Goal: Information Seeking & Learning: Learn about a topic

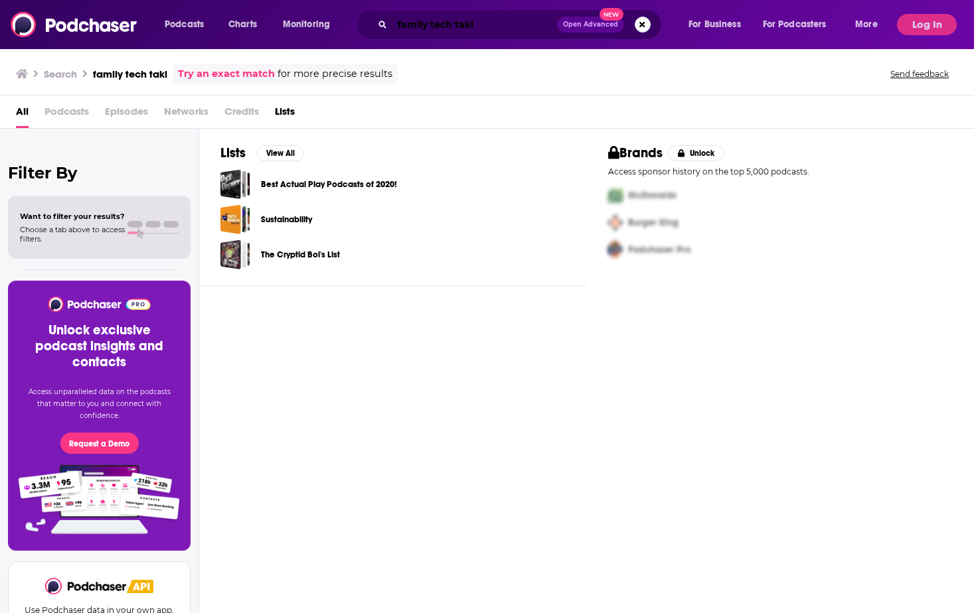
click at [481, 32] on input "family tech takl" at bounding box center [474, 24] width 165 height 21
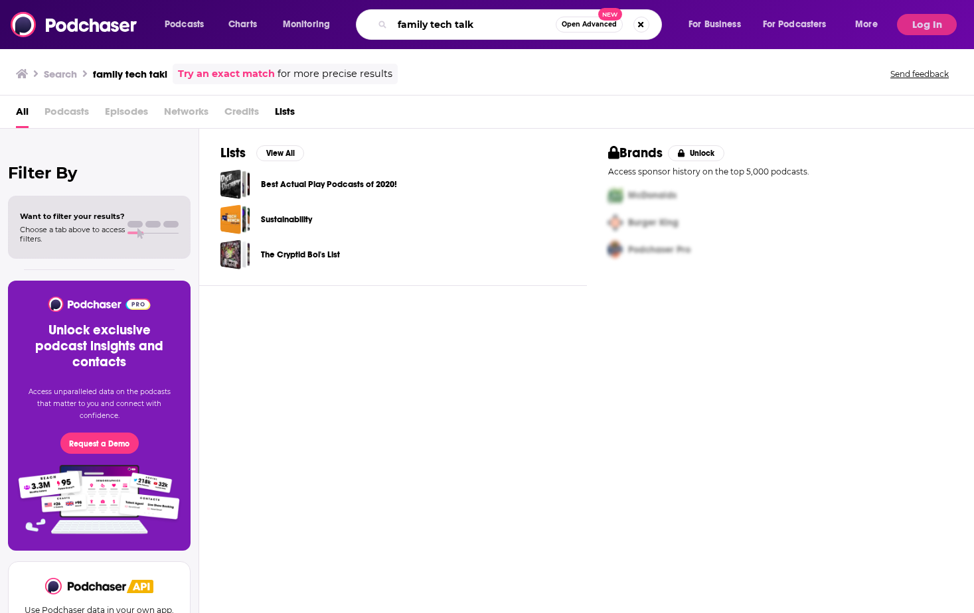
type input "family tech talk"
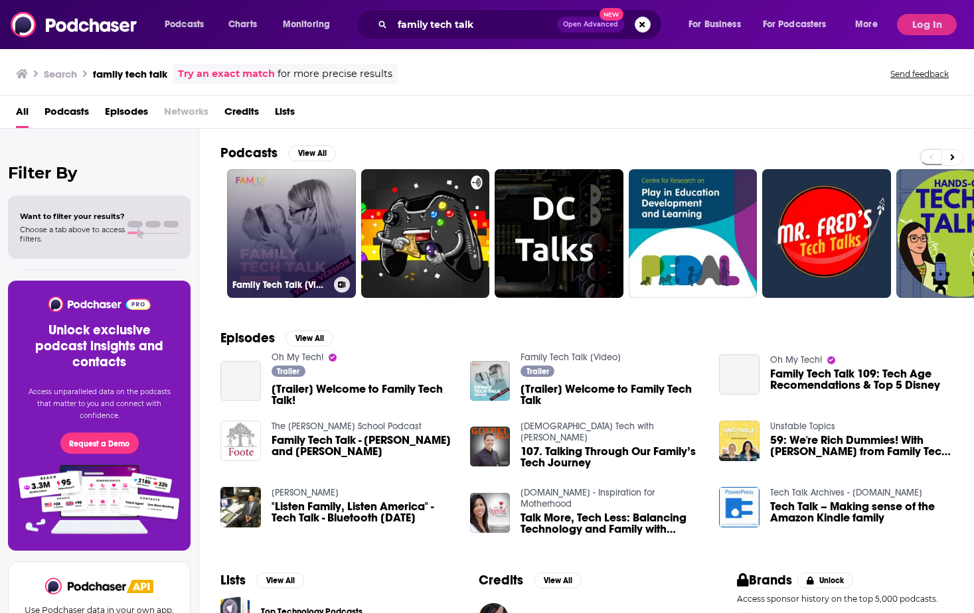
click at [332, 214] on link "Family Tech Talk [Video]" at bounding box center [291, 233] width 129 height 129
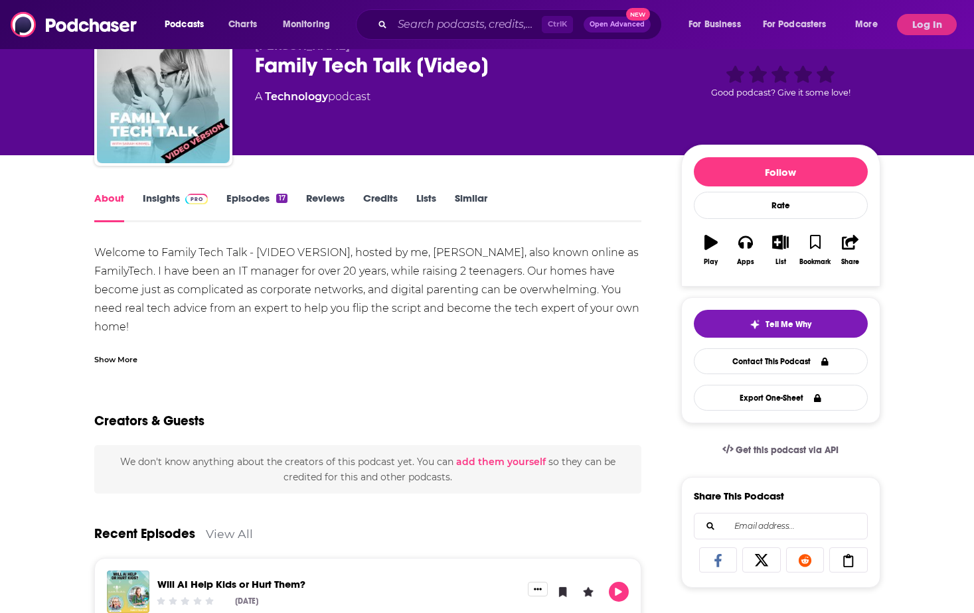
scroll to position [62, 0]
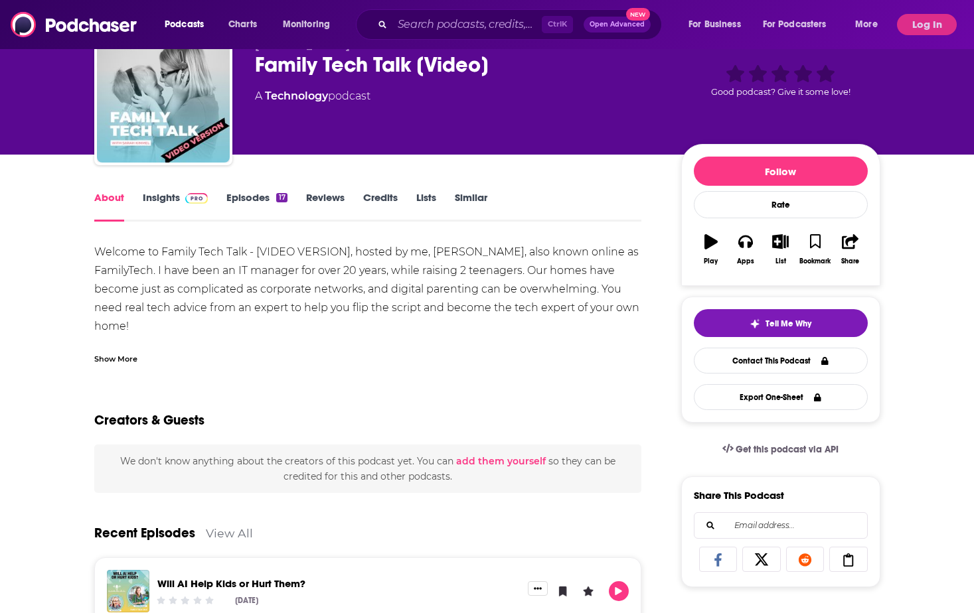
click at [177, 200] on link "Insights" at bounding box center [176, 206] width 66 height 31
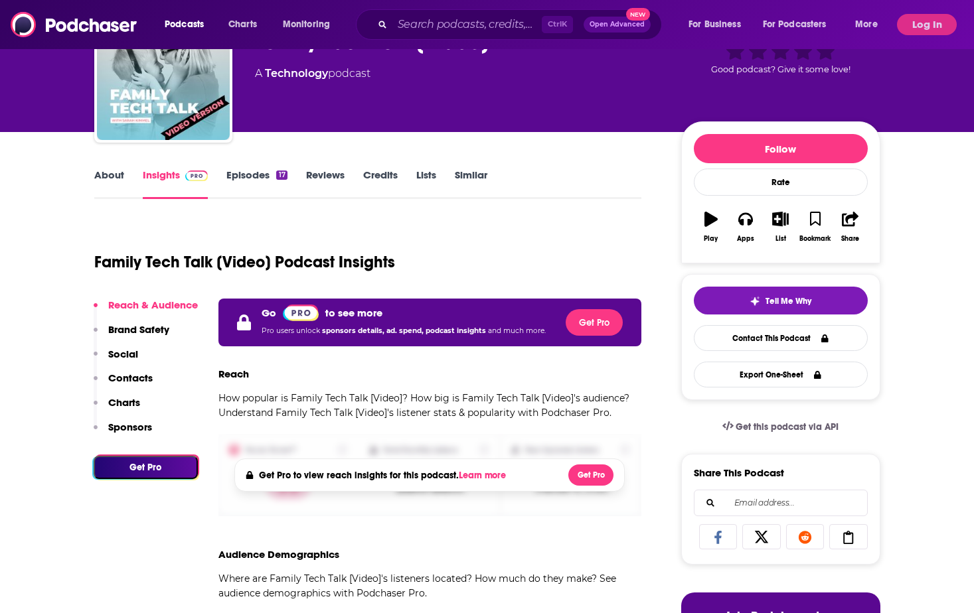
scroll to position [85, 0]
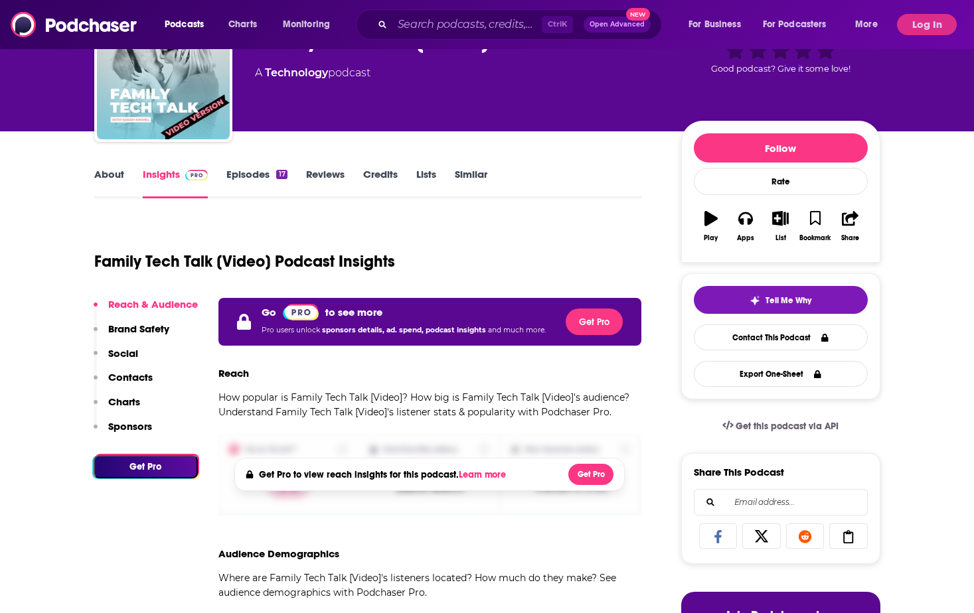
click at [919, 13] on div "Podcasts Charts Monitoring Ctrl K Open Advanced New For Business For Podcasters…" at bounding box center [487, 24] width 974 height 49
click at [919, 19] on button "Log In" at bounding box center [927, 24] width 60 height 21
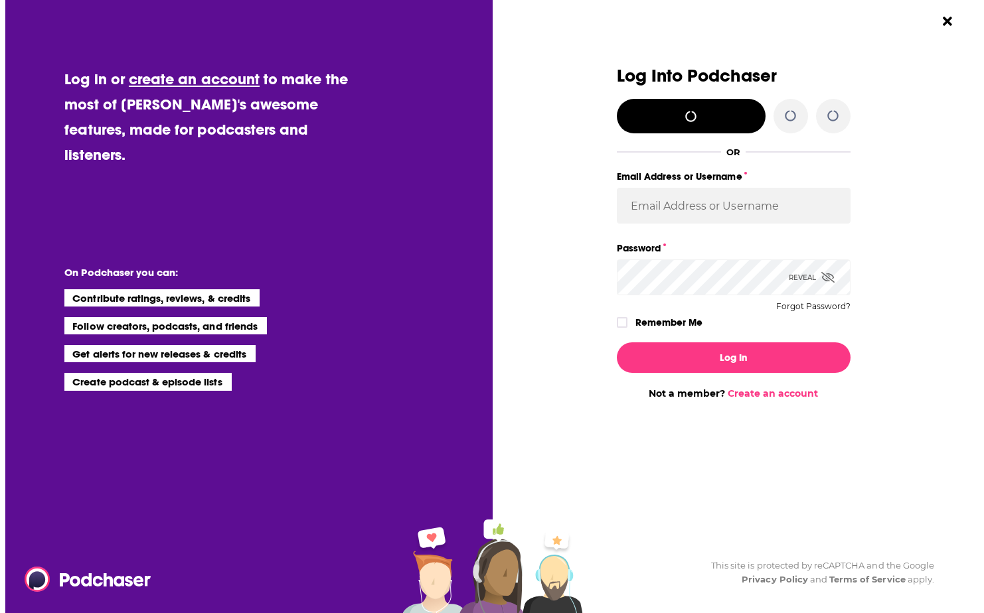
scroll to position [0, 0]
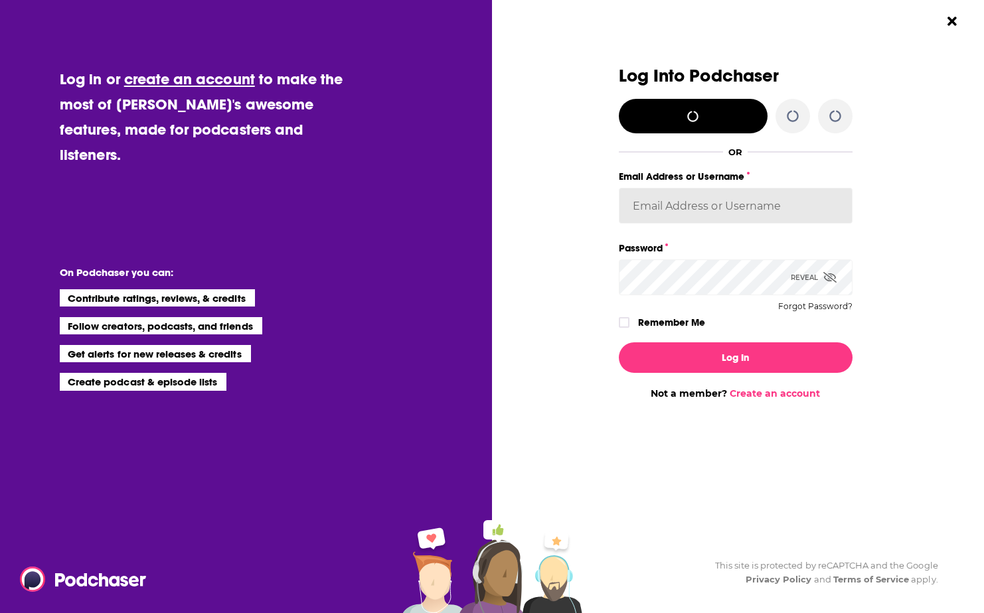
type input "lcole@we-worldwide.com"
click at [669, 321] on label "Remember Me" at bounding box center [671, 322] width 67 height 17
click at [628, 329] on input "rememberMe" at bounding box center [624, 329] width 8 height 0
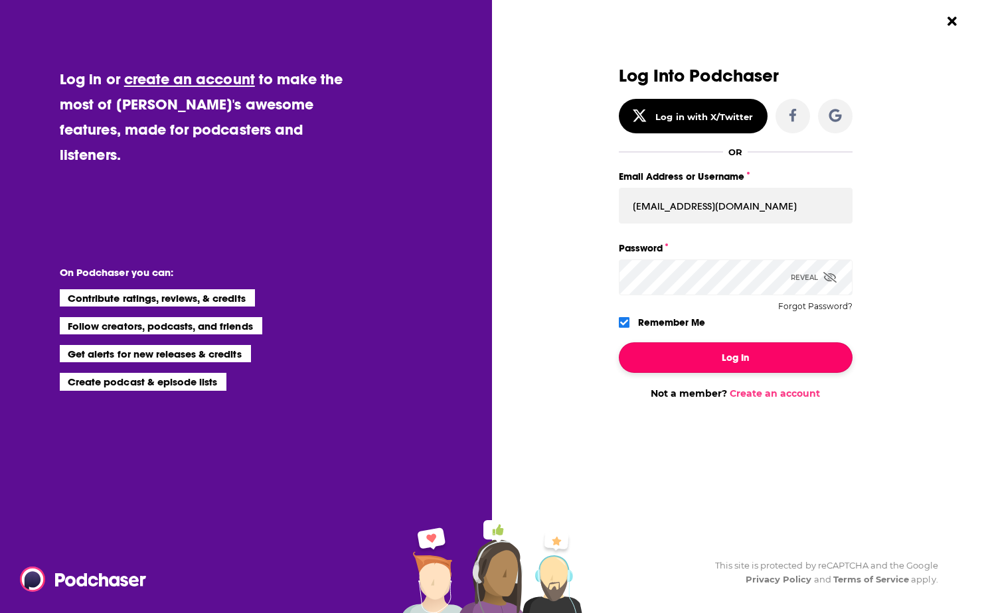
click at [658, 355] on button "Log In" at bounding box center [736, 358] width 234 height 31
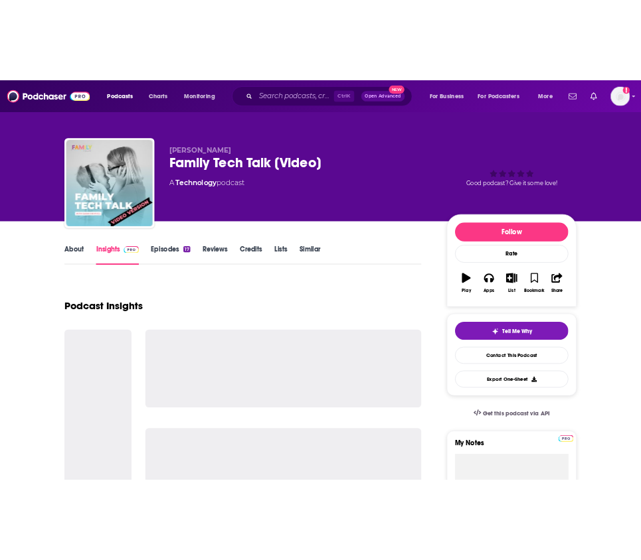
scroll to position [85, 0]
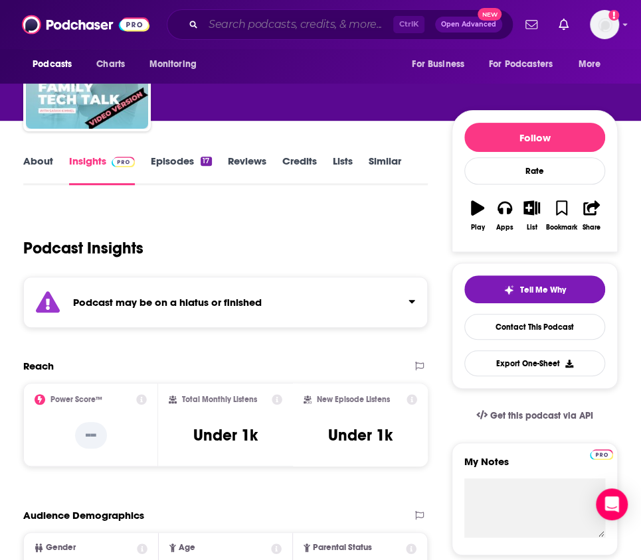
click at [280, 27] on input "Search podcasts, credits, & more..." at bounding box center [298, 24] width 190 height 21
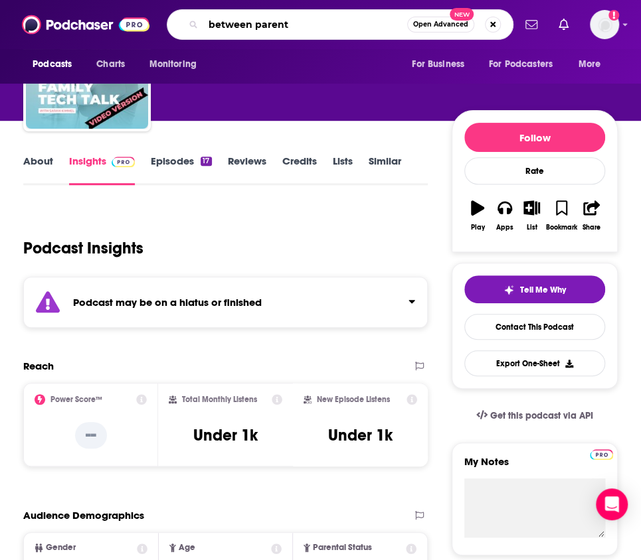
type input "between parents"
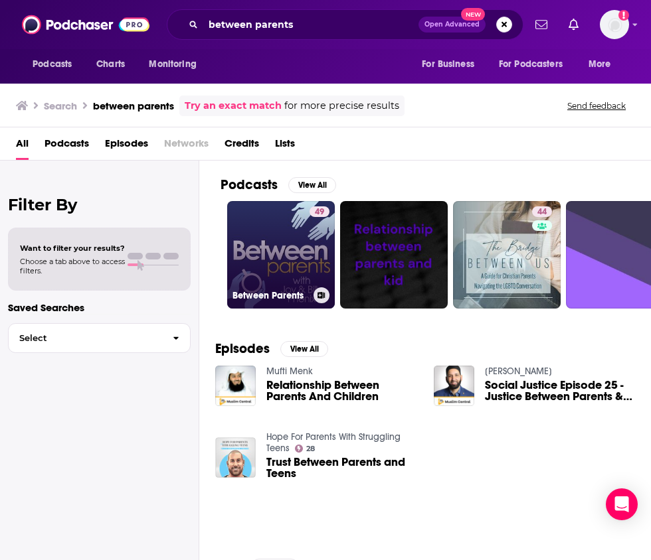
click at [273, 257] on link "49 Between Parents" at bounding box center [281, 255] width 108 height 108
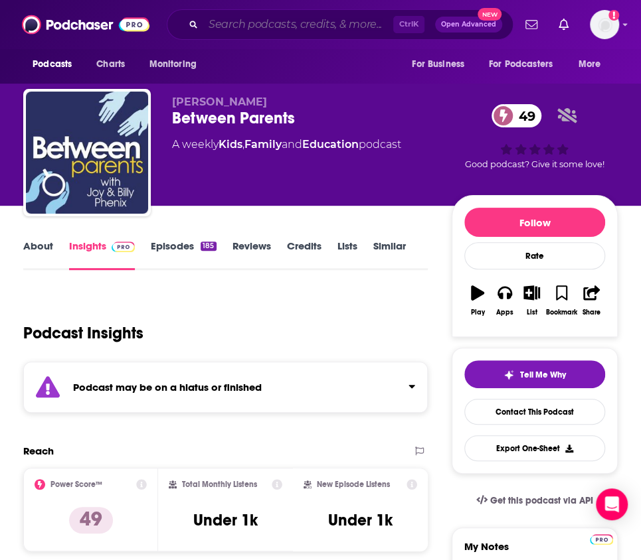
click at [279, 23] on input "Search podcasts, credits, & more..." at bounding box center [298, 24] width 190 height 21
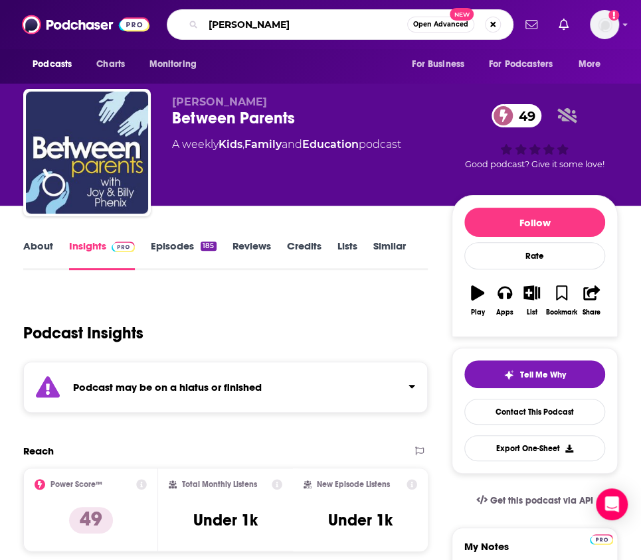
type input "dr robyn"
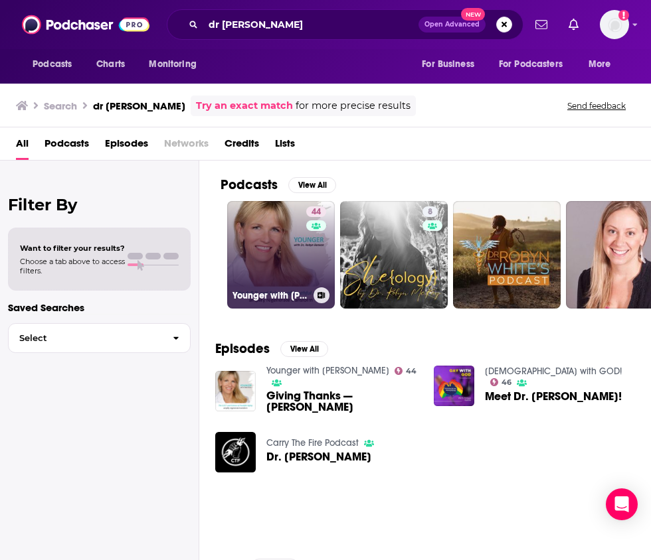
click at [277, 247] on link "44 Younger with Dr. Robyn Benson" at bounding box center [281, 255] width 108 height 108
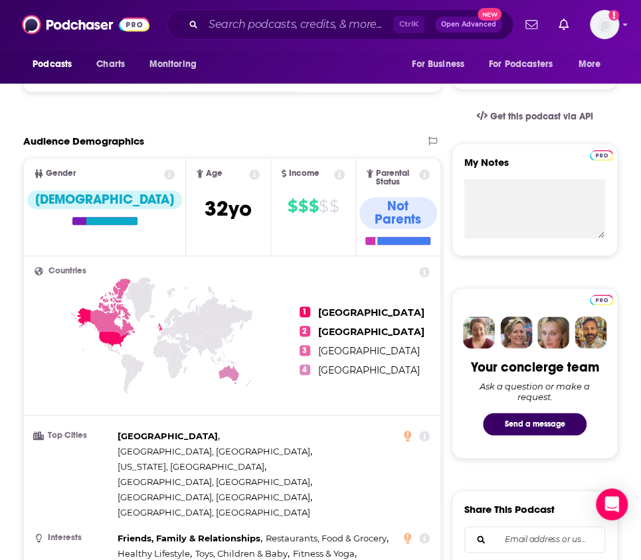
scroll to position [56, 0]
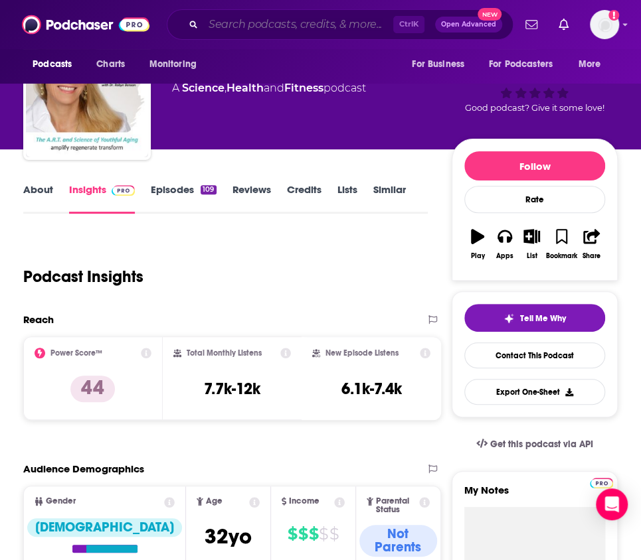
click at [277, 22] on input "Search podcasts, credits, & more..." at bounding box center [298, 24] width 190 height 21
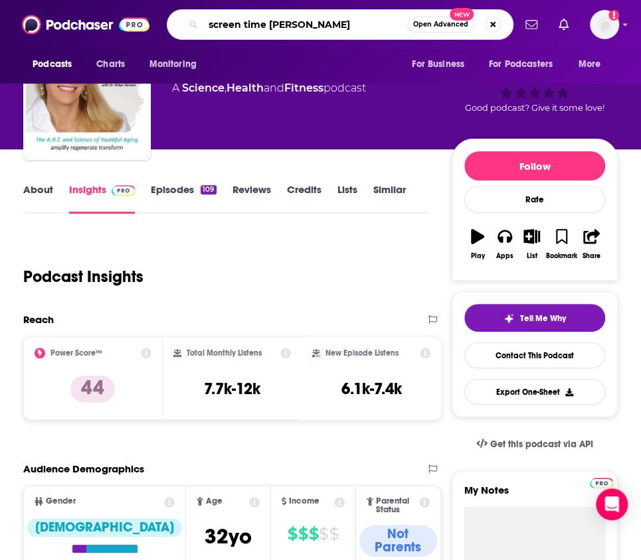
type input "screen time stories"
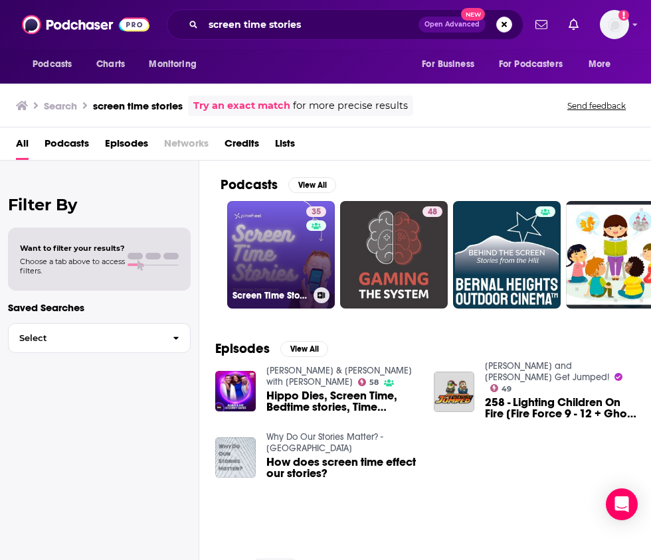
click at [252, 256] on link "35 Screen Time Stories: Parenting Techniques for Raising Tech Natives" at bounding box center [281, 255] width 108 height 108
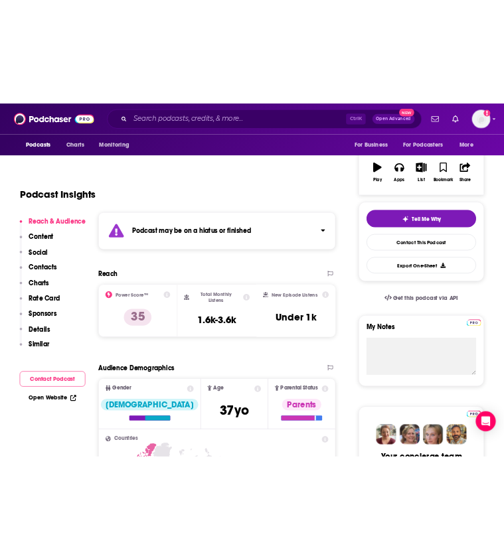
scroll to position [211, 0]
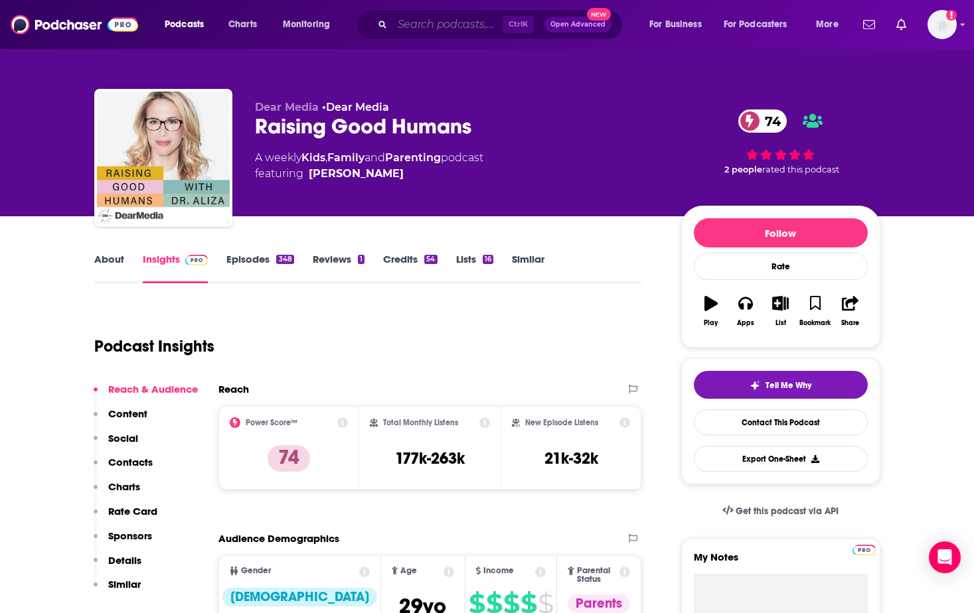
click at [471, 24] on input "Search podcasts, credits, & more..." at bounding box center [447, 24] width 110 height 21
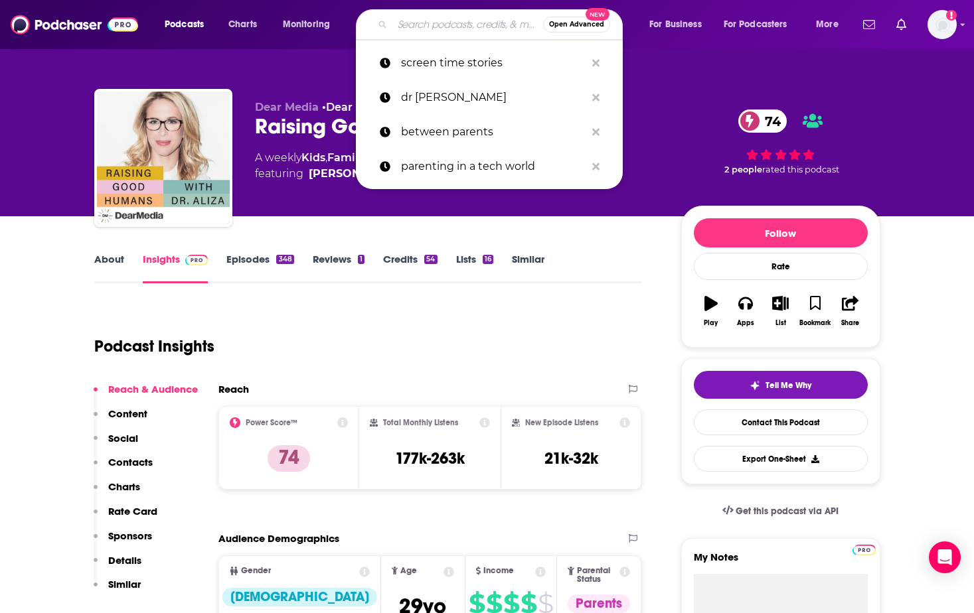
type input "o"
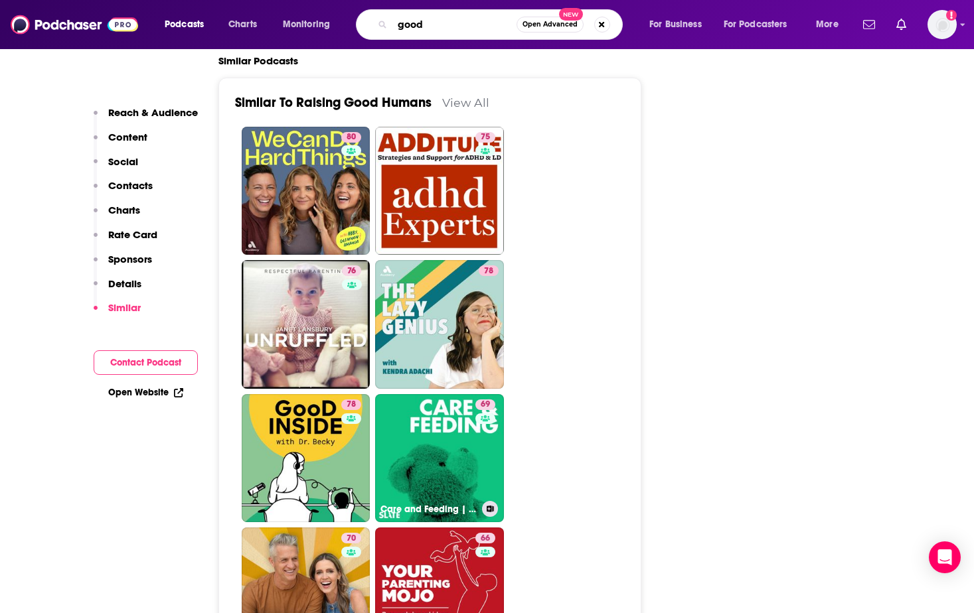
scroll to position [3128, 0]
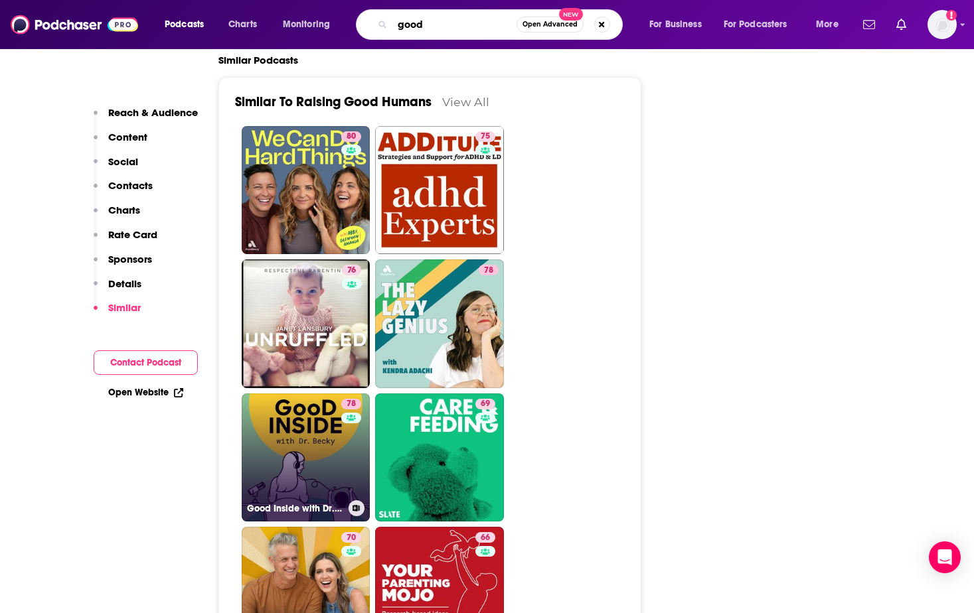
type input "good"
click at [309, 394] on link "78 Good Inside with Dr. Becky" at bounding box center [306, 458] width 129 height 129
type input "https://www.podchaser.com/podcasts/good-inside-with-dr-becky-1812329"
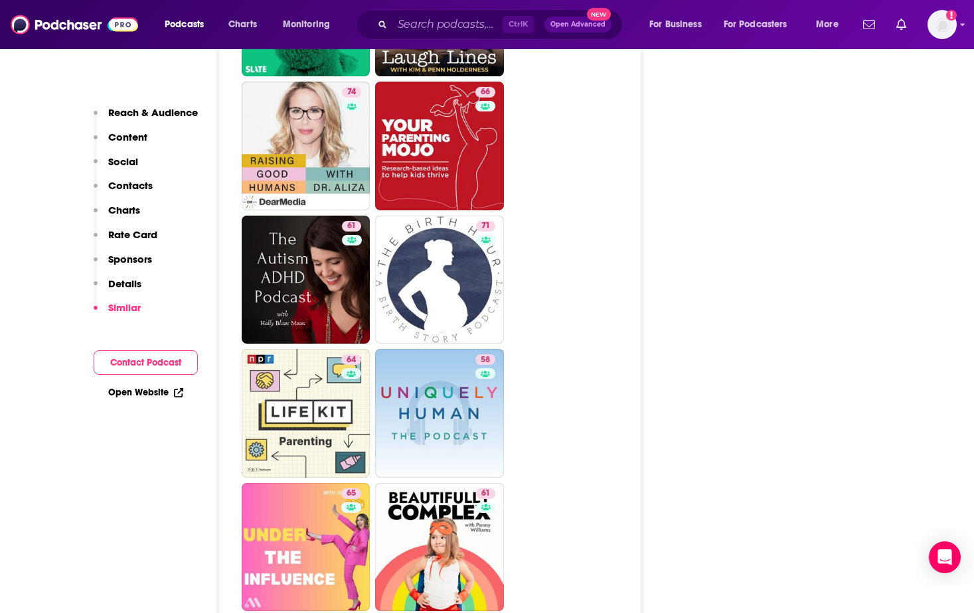
scroll to position [4267, 0]
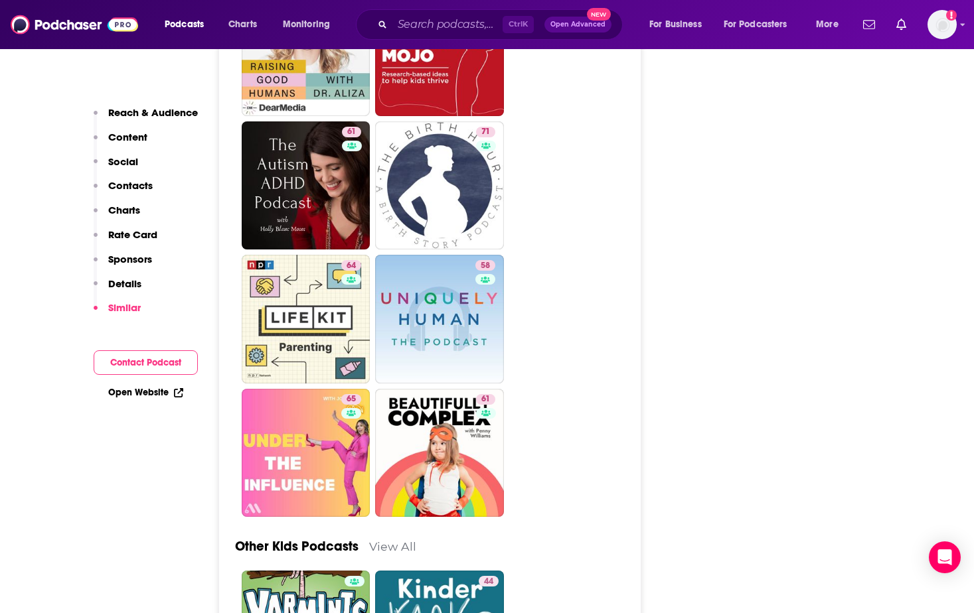
drag, startPoint x: 421, startPoint y: 358, endPoint x: 546, endPoint y: 386, distance: 128.5
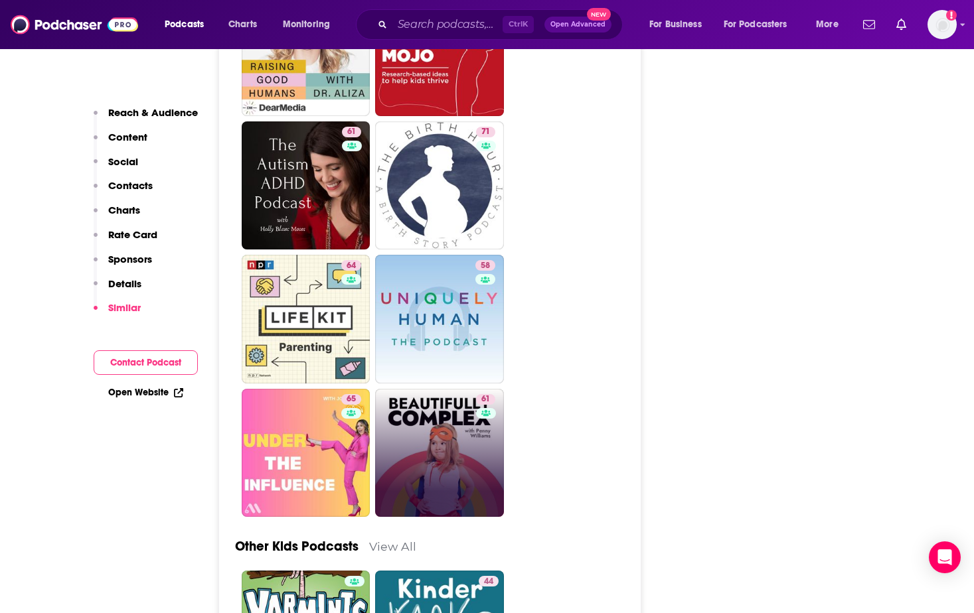
drag, startPoint x: 546, startPoint y: 386, endPoint x: 463, endPoint y: 392, distance: 83.9
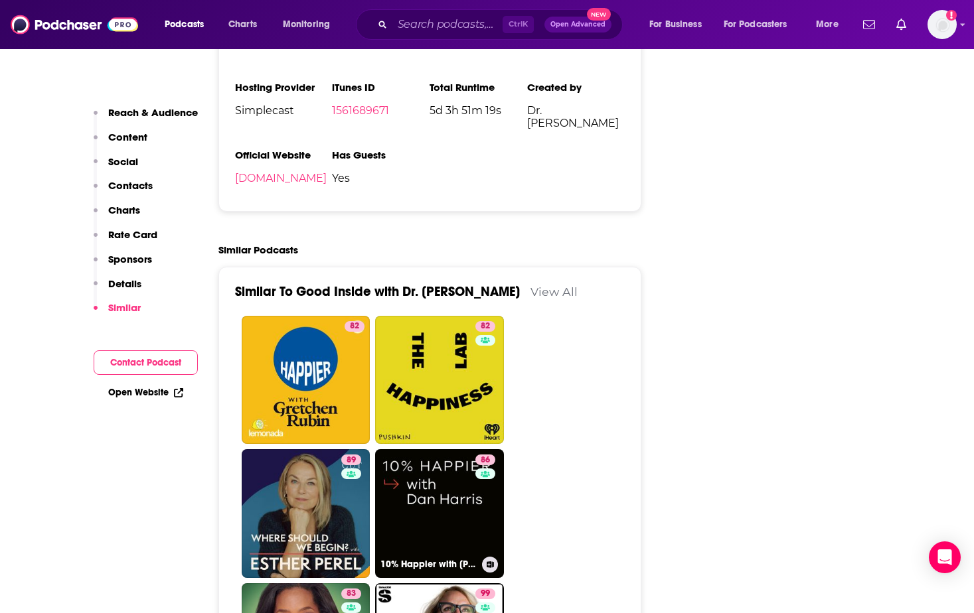
scroll to position [2868, 0]
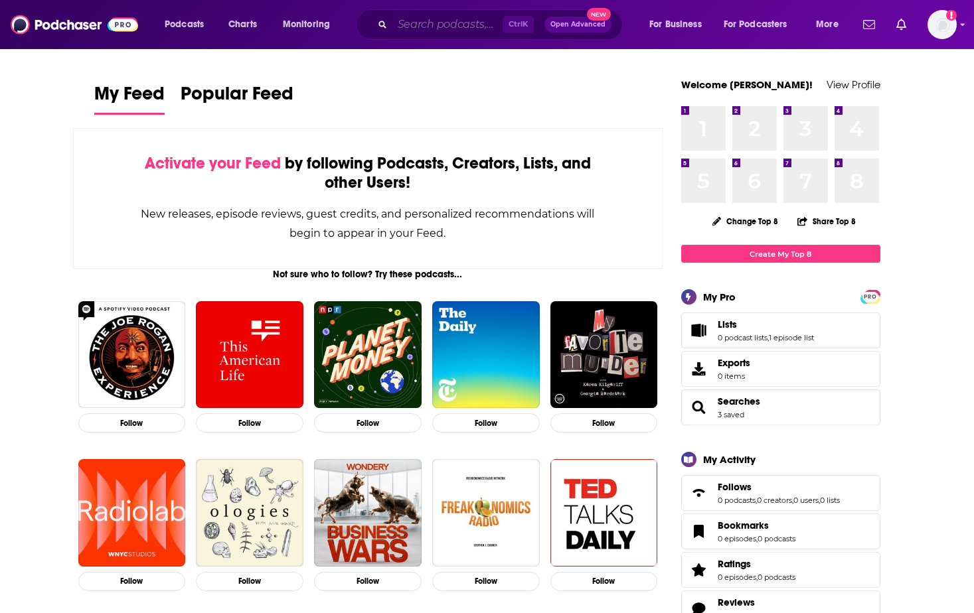
click at [408, 25] on input "Search podcasts, credits, & more..." at bounding box center [447, 24] width 110 height 21
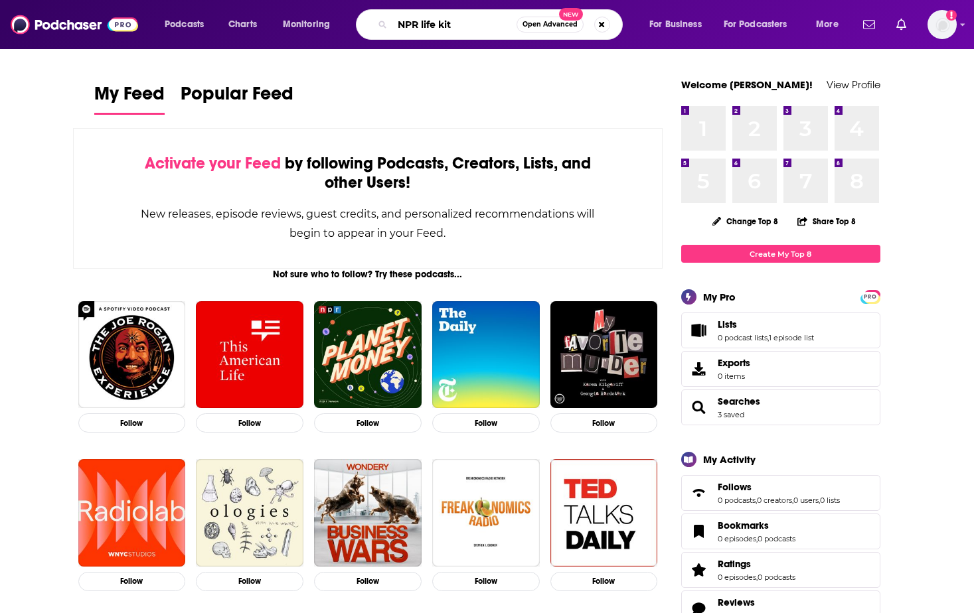
type input "NPR life kit"
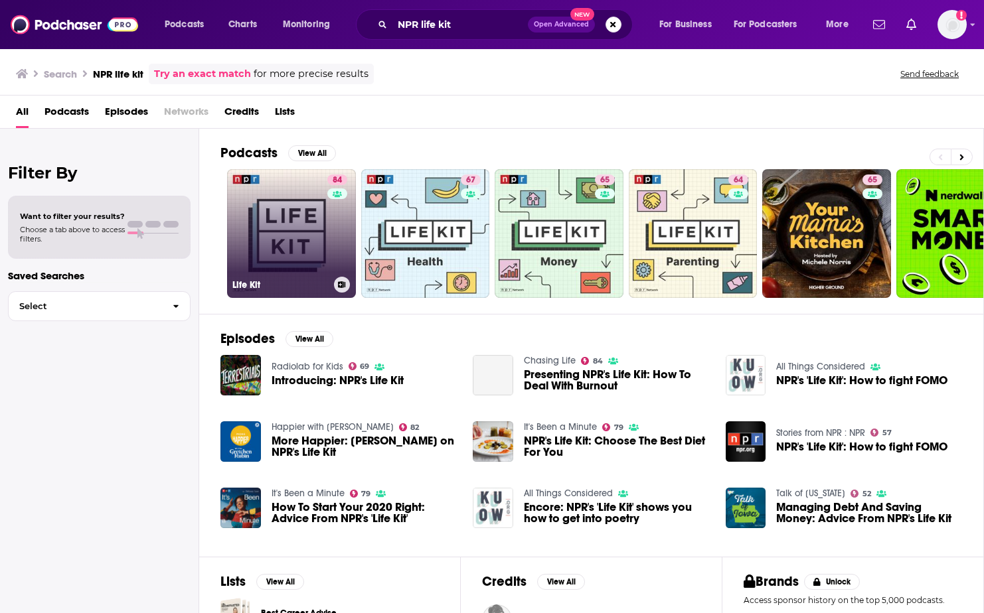
click at [307, 221] on link "84 Life Kit" at bounding box center [291, 233] width 129 height 129
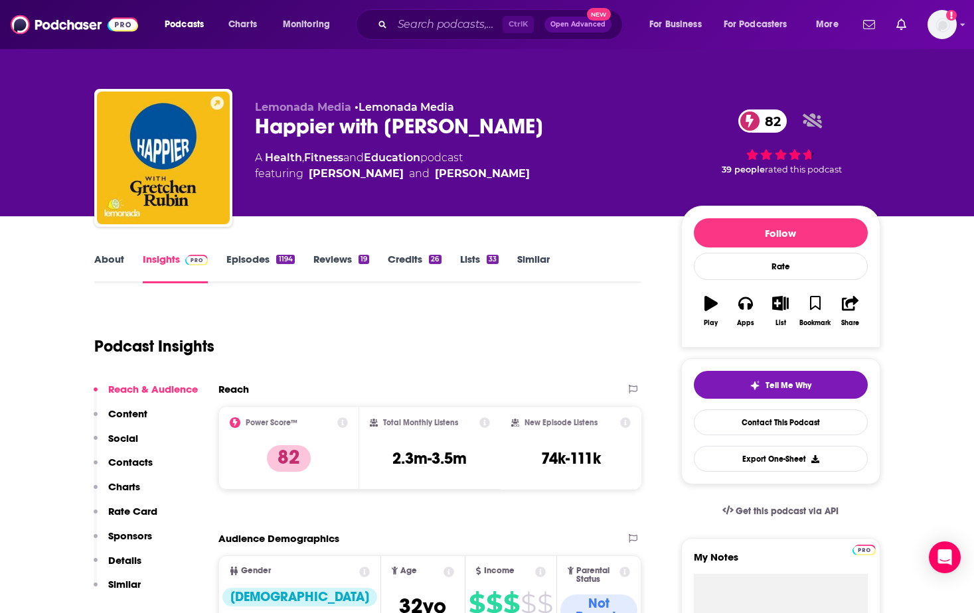
drag, startPoint x: 555, startPoint y: 121, endPoint x: 239, endPoint y: 121, distance: 316.0
click at [239, 121] on div "Lemonada Media • Lemonada Media Happier with Gretchen Rubin 82 A Health , Fitne…" at bounding box center [487, 160] width 786 height 143
copy h2 "Happier with [PERSON_NAME]"
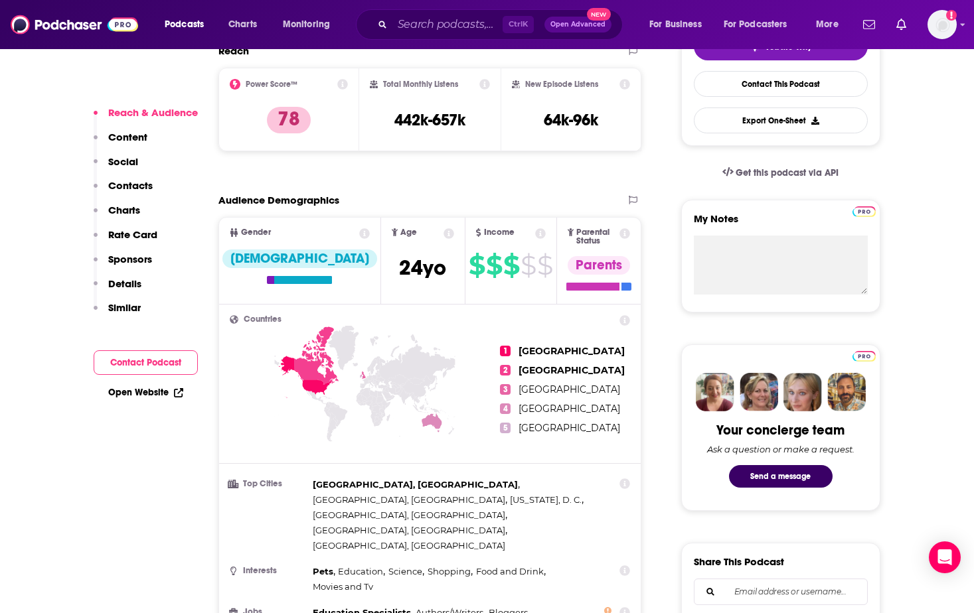
scroll to position [341, 0]
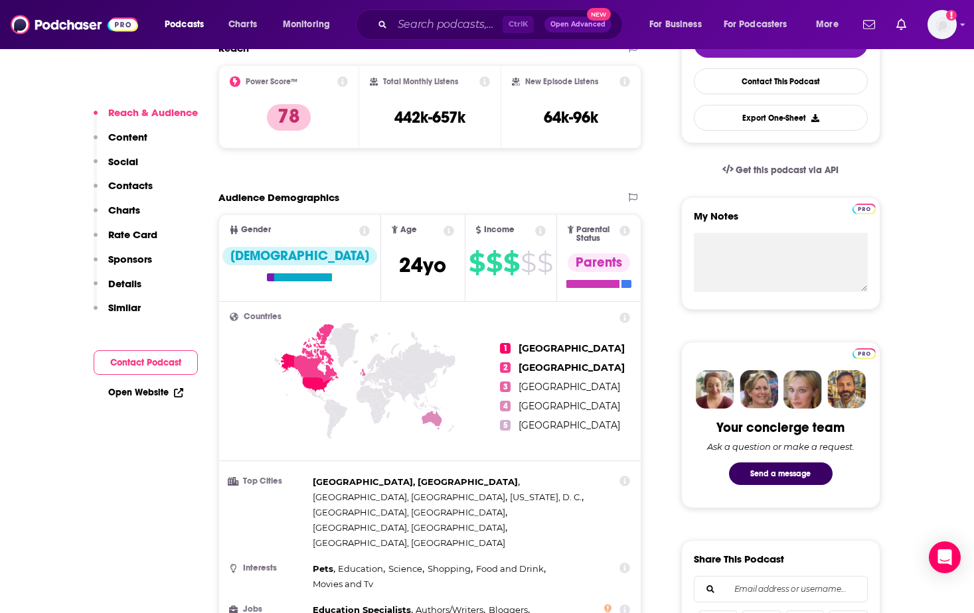
click at [142, 400] on div "Open Website" at bounding box center [146, 392] width 104 height 25
click at [129, 389] on link "Open Website" at bounding box center [145, 392] width 75 height 11
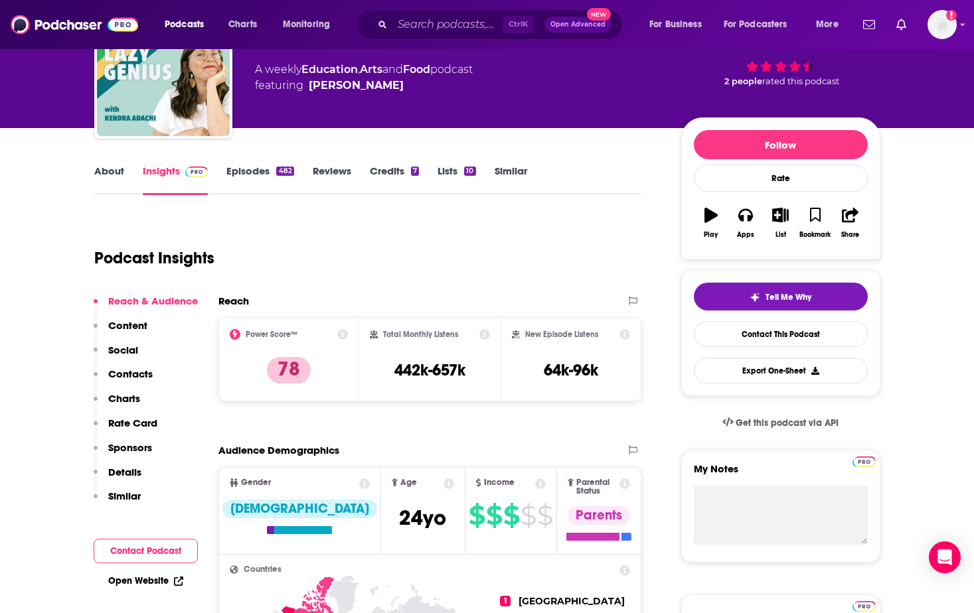
scroll to position [88, 0]
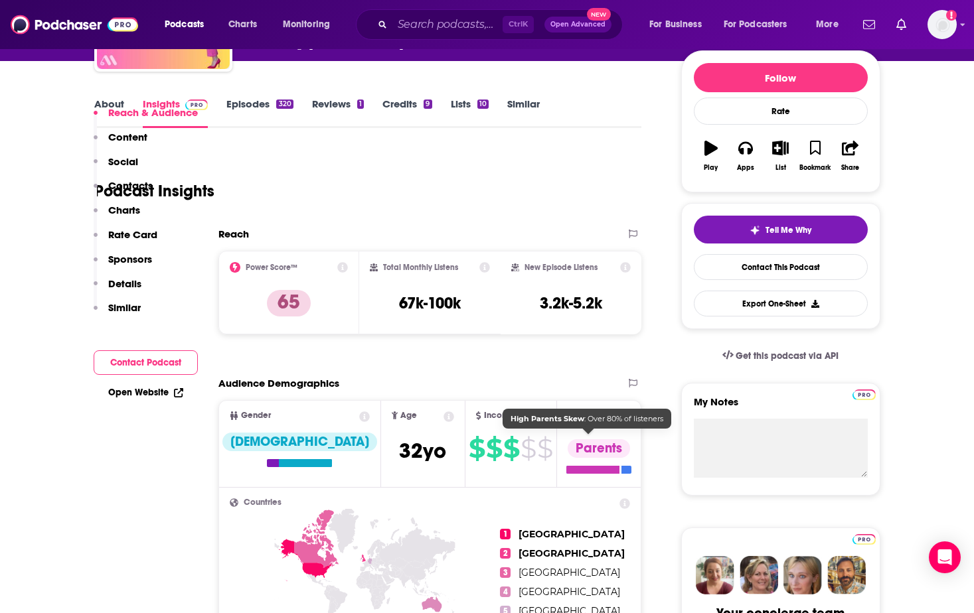
scroll to position [254, 0]
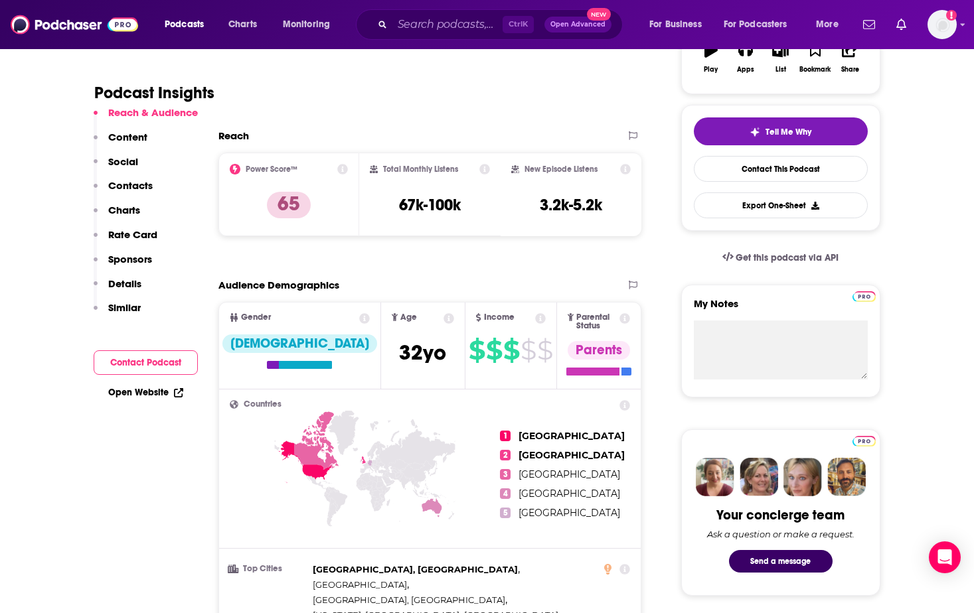
click at [153, 391] on link "Open Website" at bounding box center [145, 392] width 75 height 11
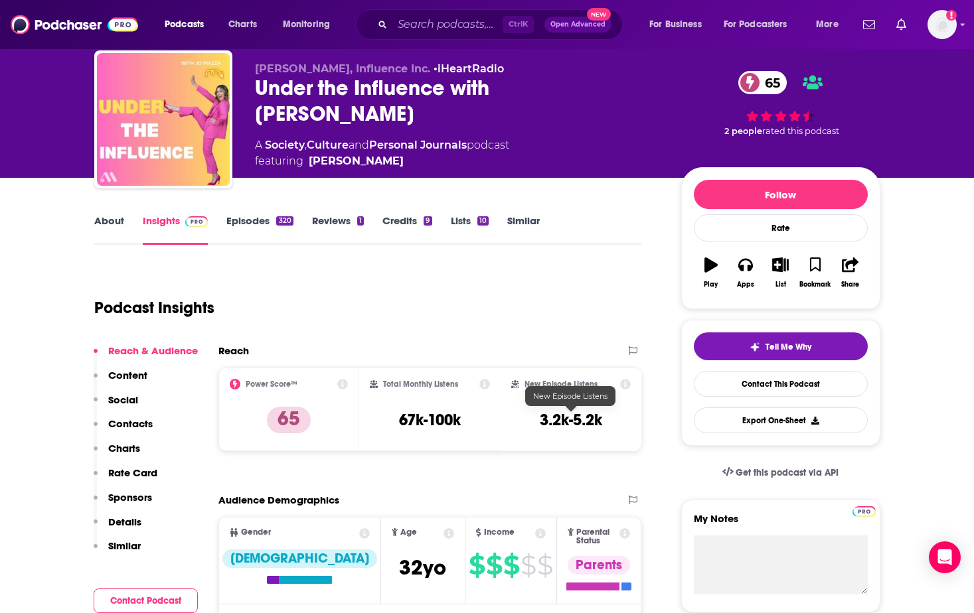
scroll to position [0, 0]
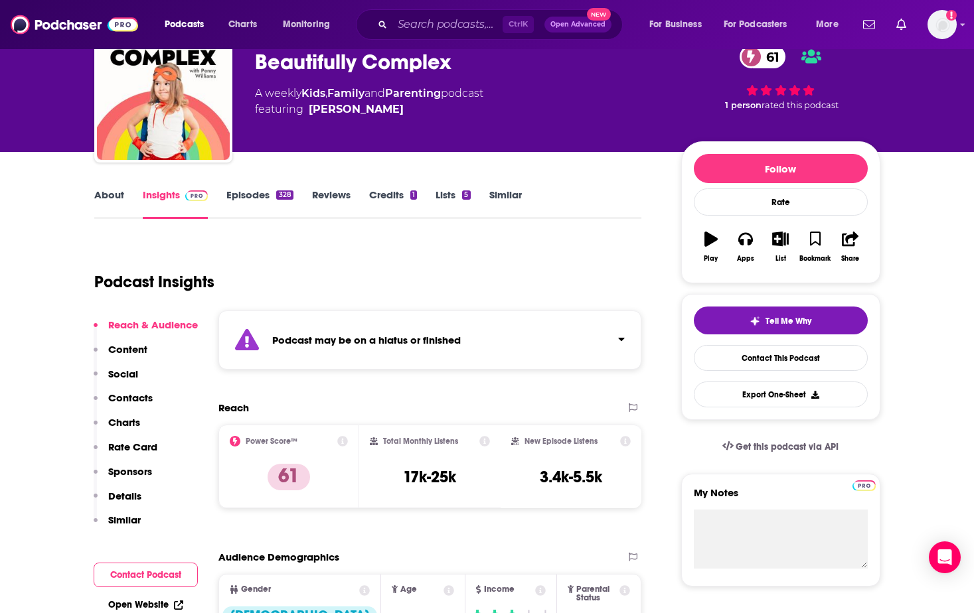
scroll to position [65, 0]
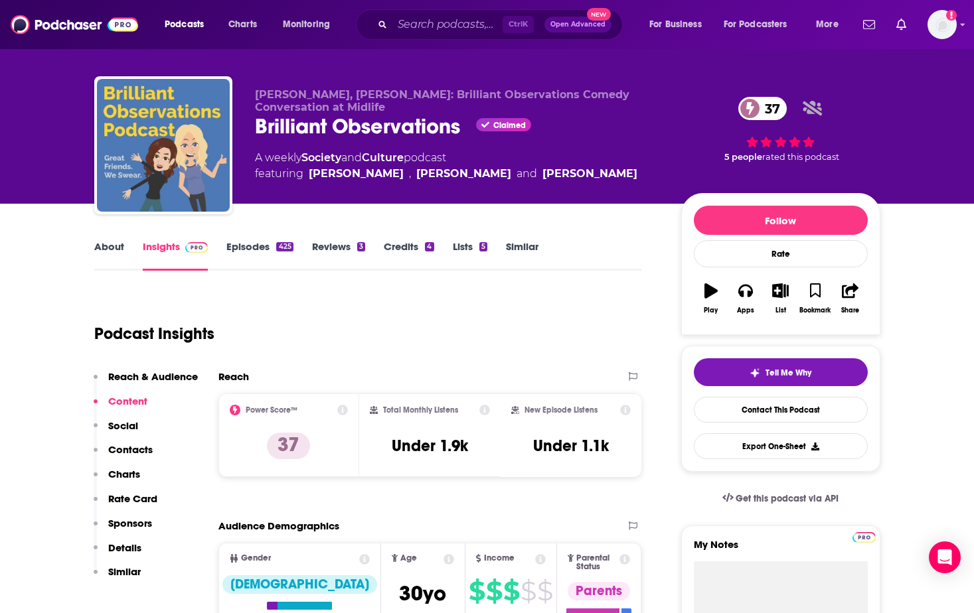
scroll to position [12, 0]
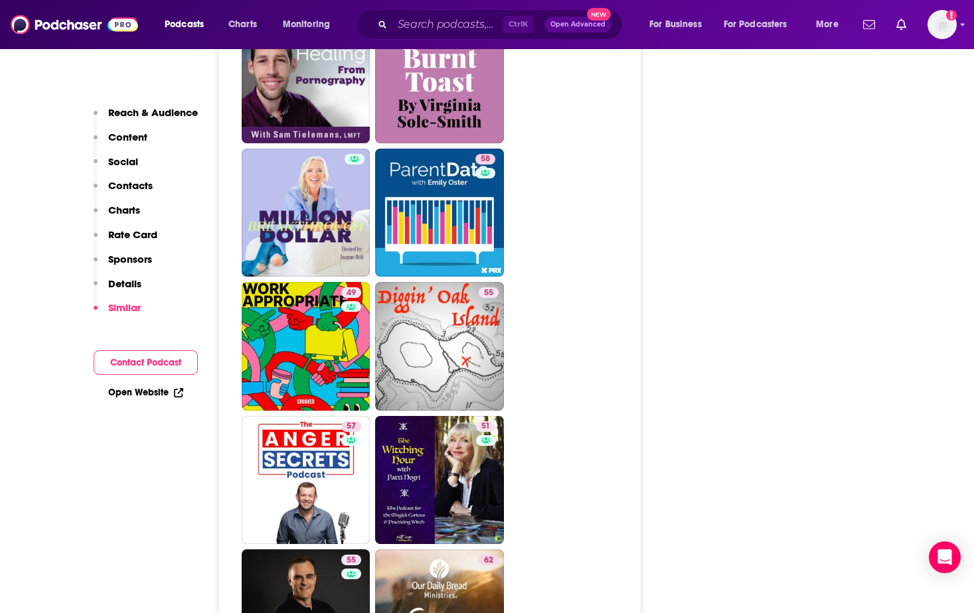
scroll to position [3628, 0]
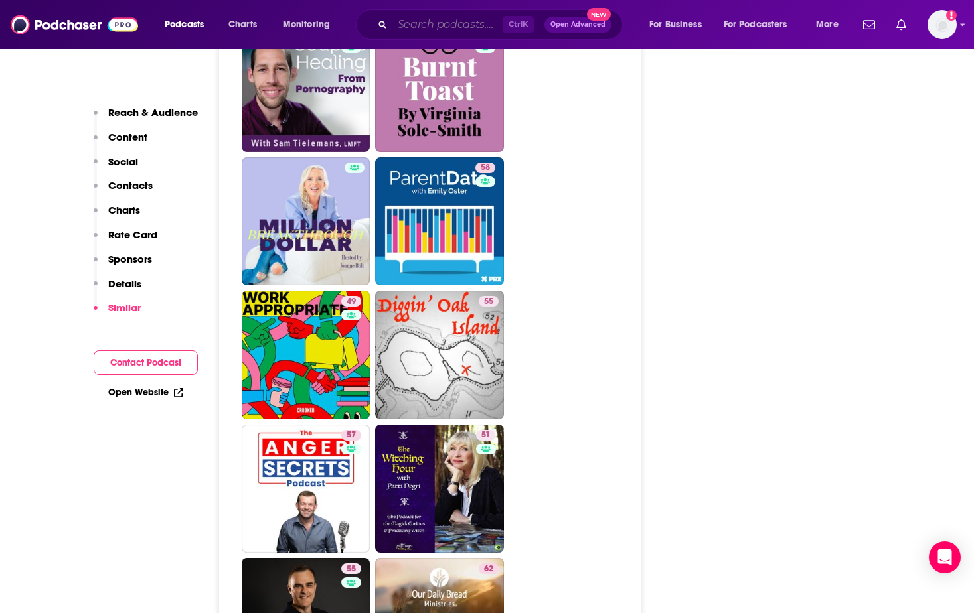
click at [410, 27] on input "Search podcasts, credits, & more..." at bounding box center [447, 24] width 110 height 21
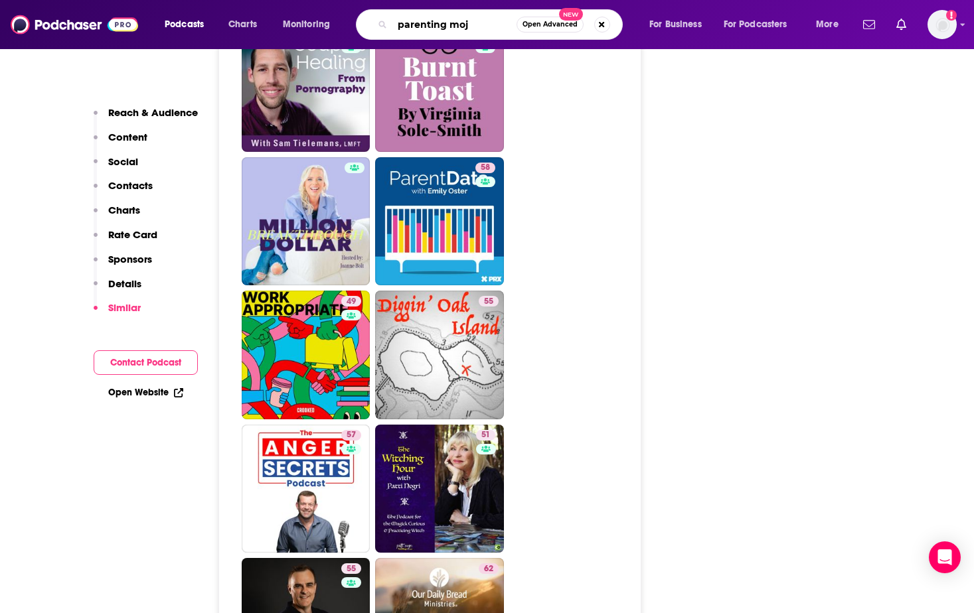
type input "parenting mojo"
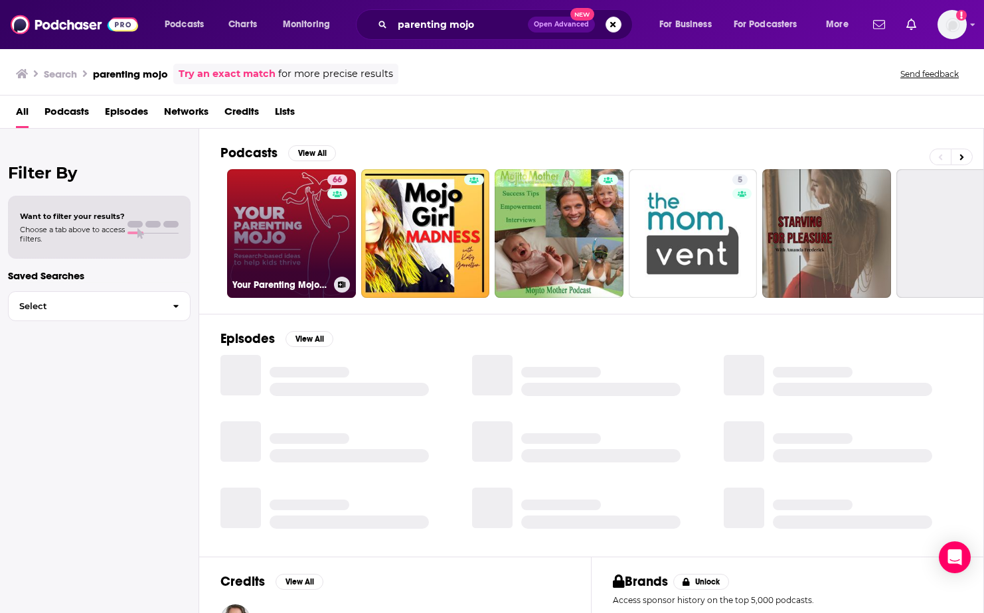
click at [298, 236] on link "66 Your Parenting Mojo - Respectful, research-based parenting ideas to help kid…" at bounding box center [291, 233] width 129 height 129
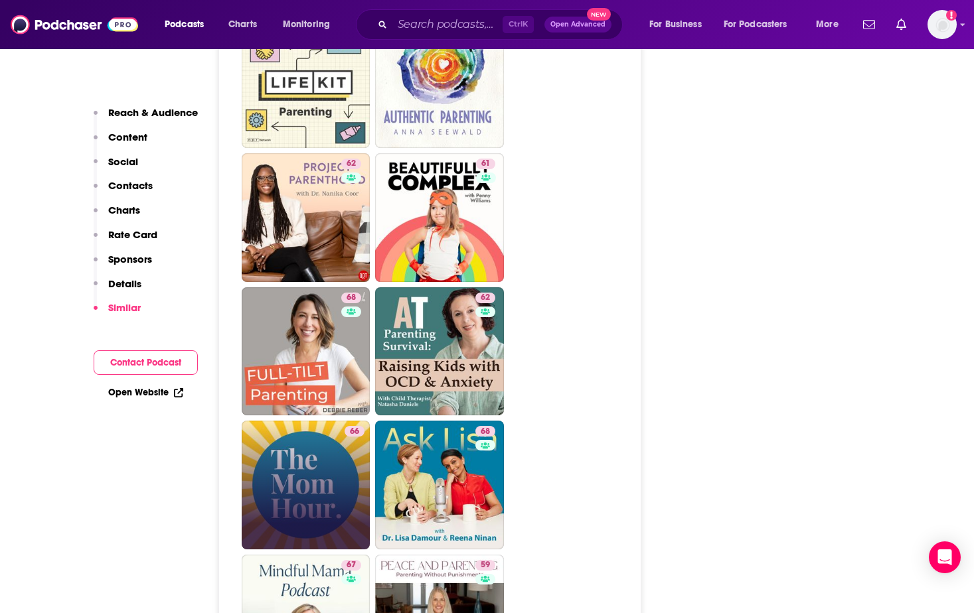
scroll to position [3337, 0]
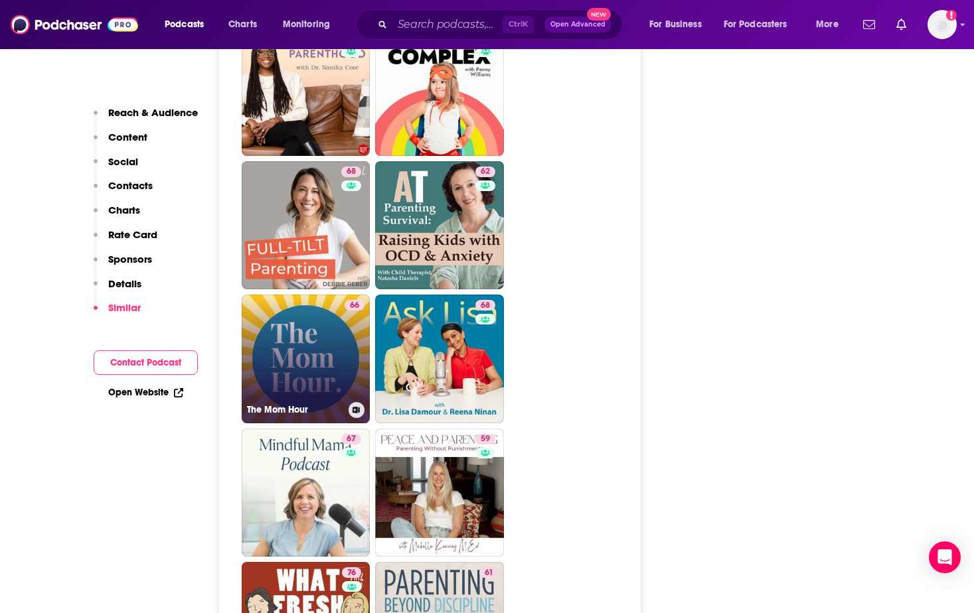
click at [309, 295] on link "66 The Mom Hour" at bounding box center [306, 359] width 129 height 129
type input "https://www.podchaser.com/podcasts/the-mom-hour-40691"
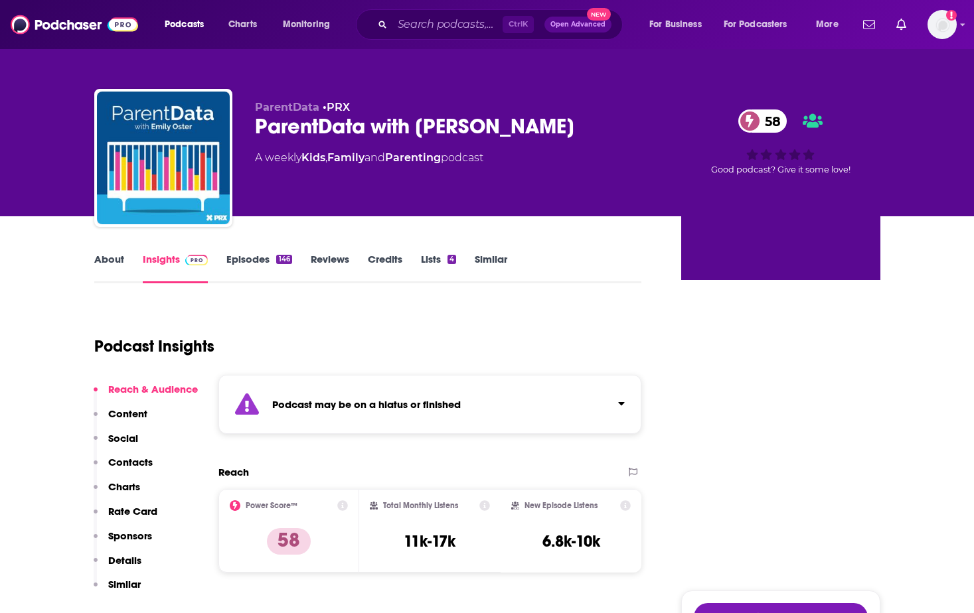
click at [255, 129] on div "ParentData with Emily Oster 58" at bounding box center [457, 127] width 405 height 26
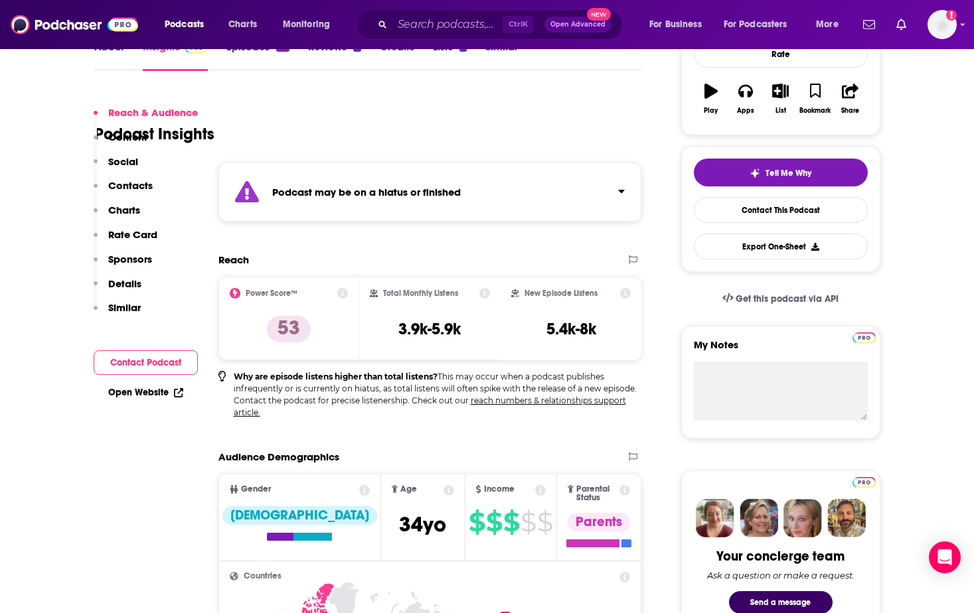
scroll to position [370, 0]
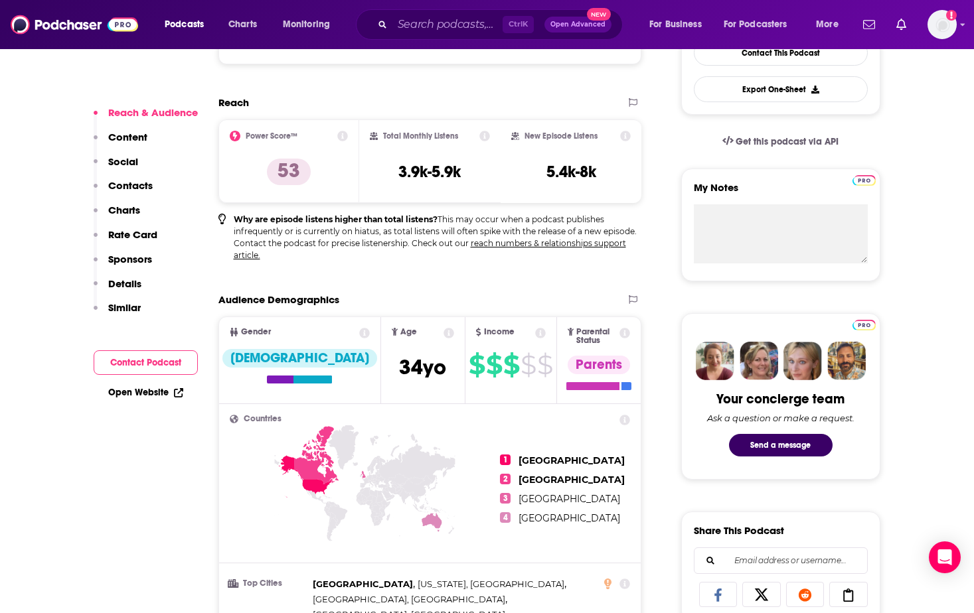
click at [149, 392] on link "Open Website" at bounding box center [145, 392] width 75 height 11
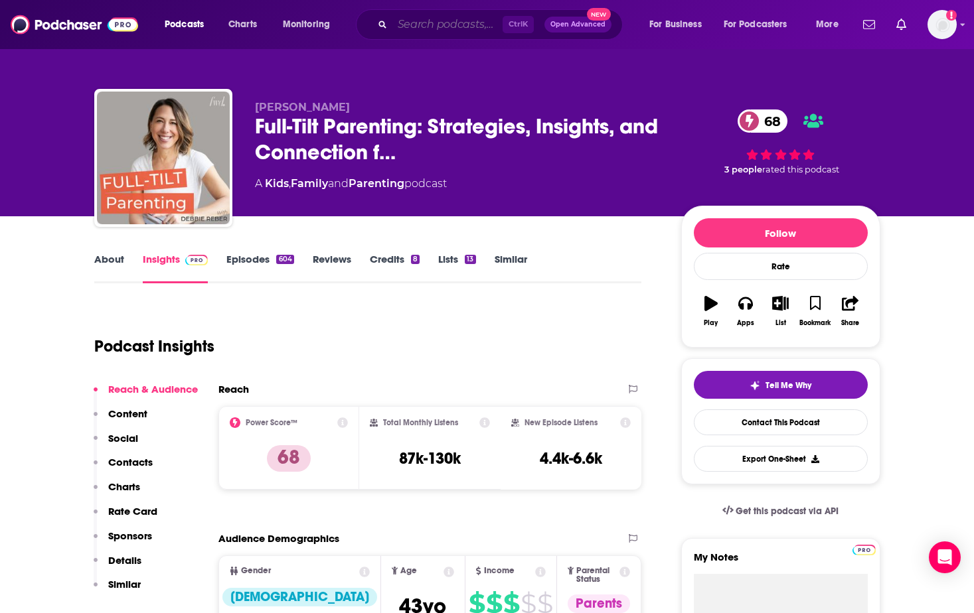
click at [452, 16] on input "Search podcasts, credits, & more..." at bounding box center [447, 24] width 110 height 21
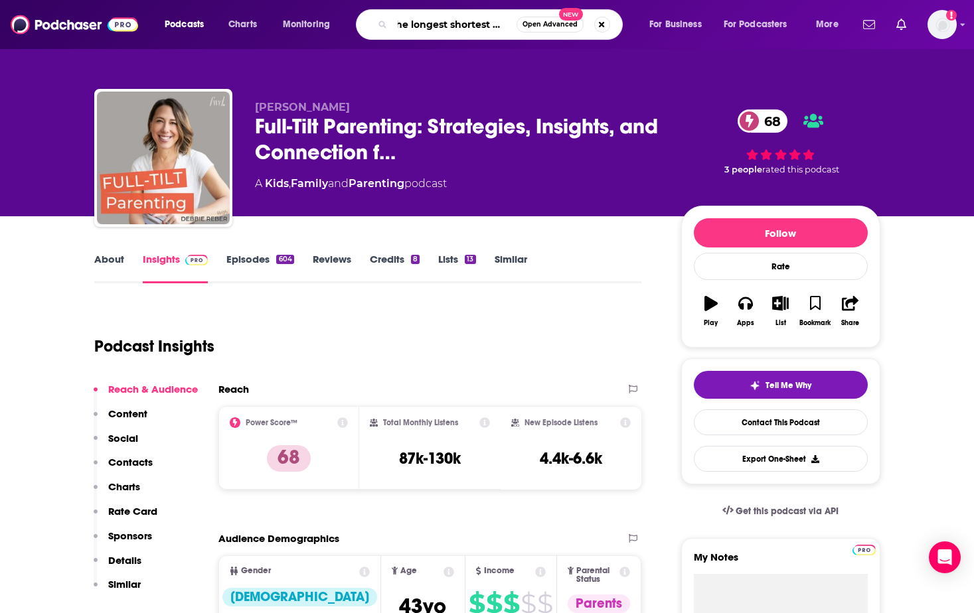
type input "the longest shortest time"
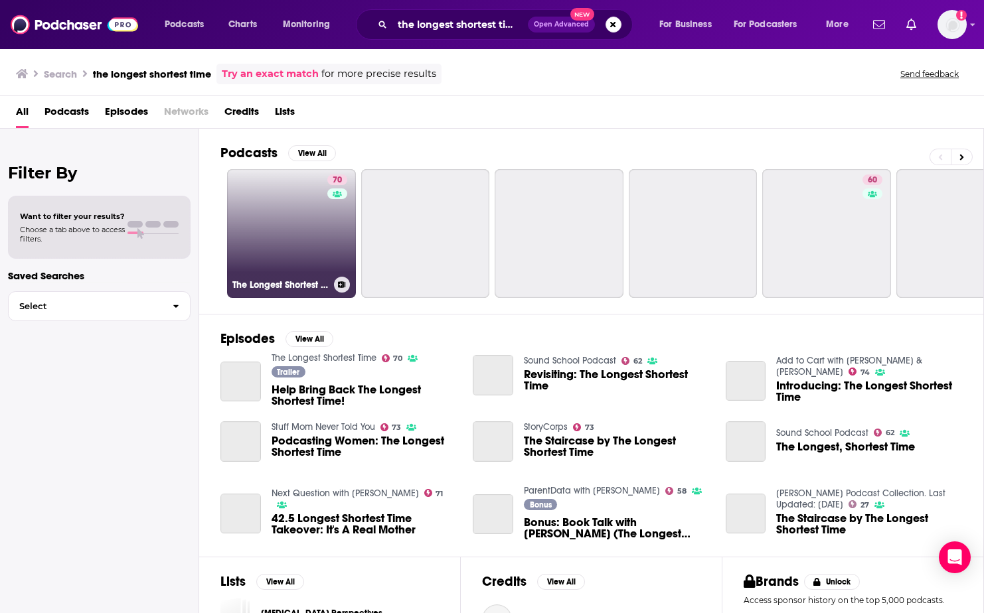
click at [299, 221] on link "70 The Longest Shortest Time" at bounding box center [291, 233] width 129 height 129
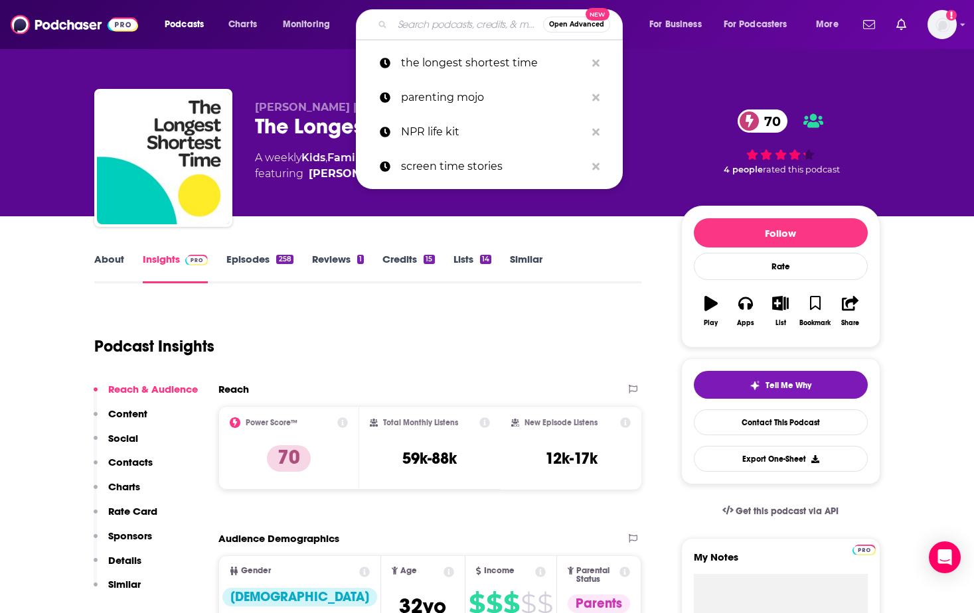
click at [480, 19] on input "Search podcasts, credits, & more..." at bounding box center [467, 24] width 151 height 21
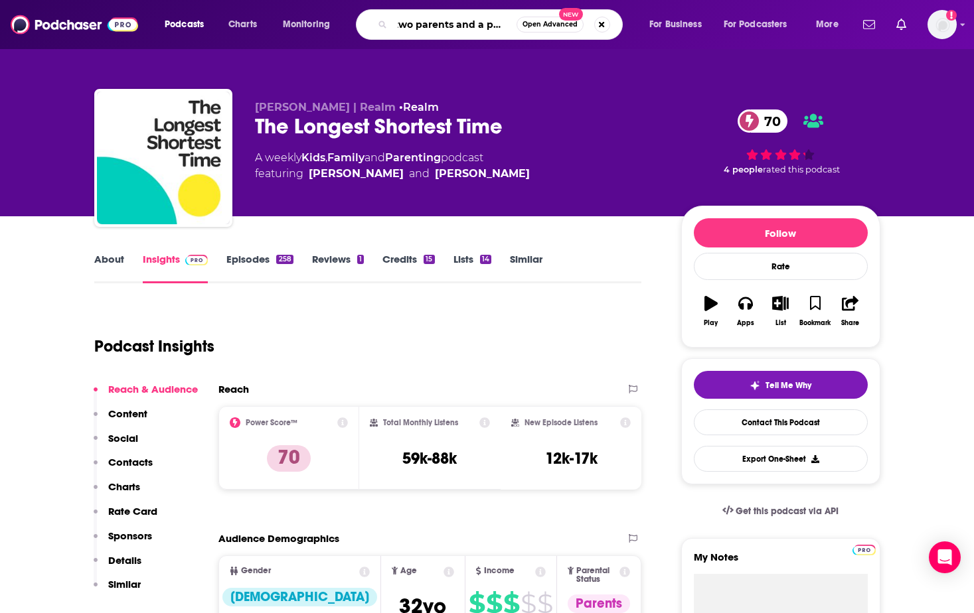
scroll to position [0, 14]
type input "two parents and a podcast"
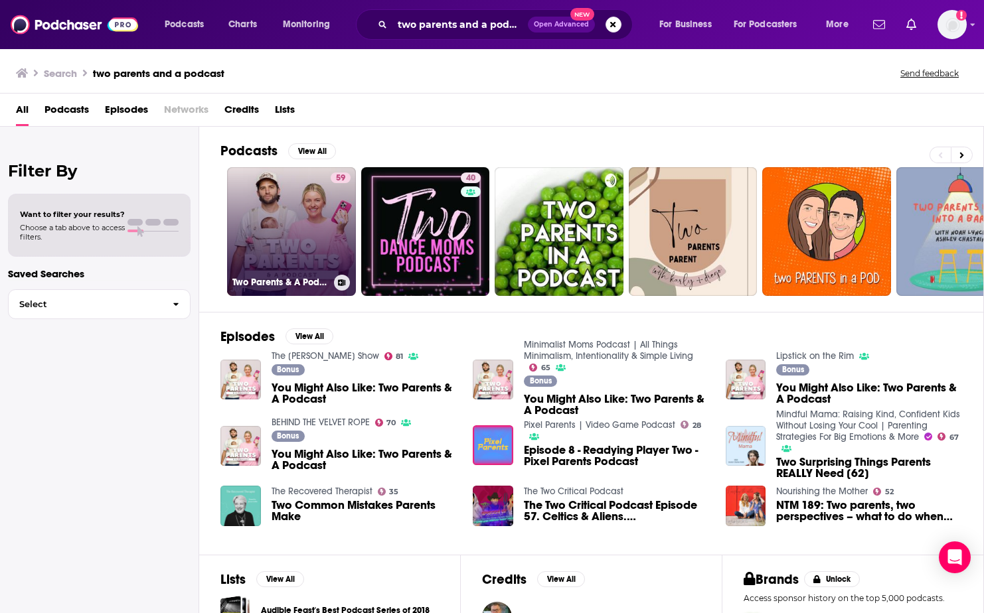
click at [275, 241] on link "59 Two Parents & A Podcast" at bounding box center [291, 231] width 129 height 129
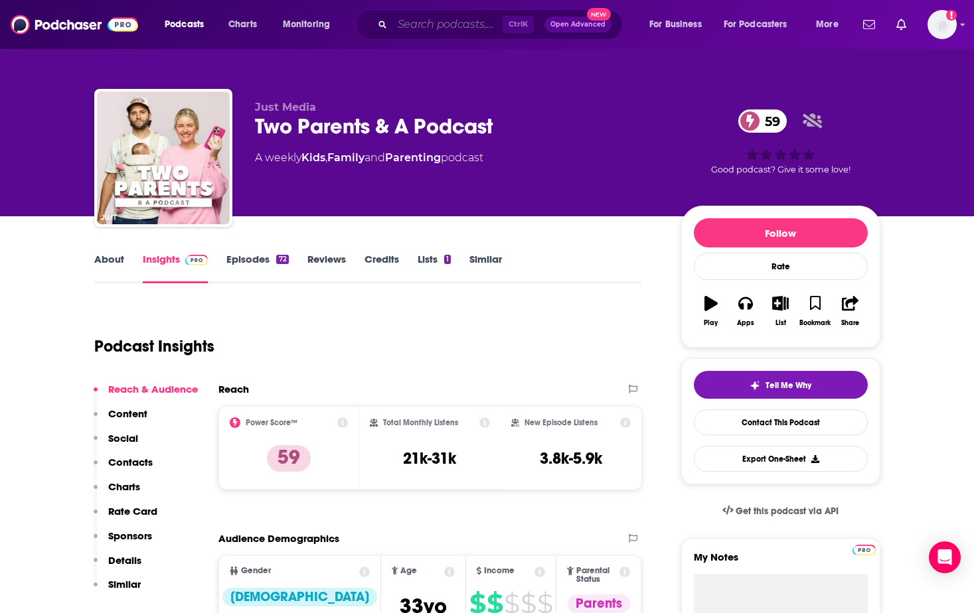
click at [447, 27] on input "Search podcasts, credits, & more..." at bounding box center [447, 24] width 110 height 21
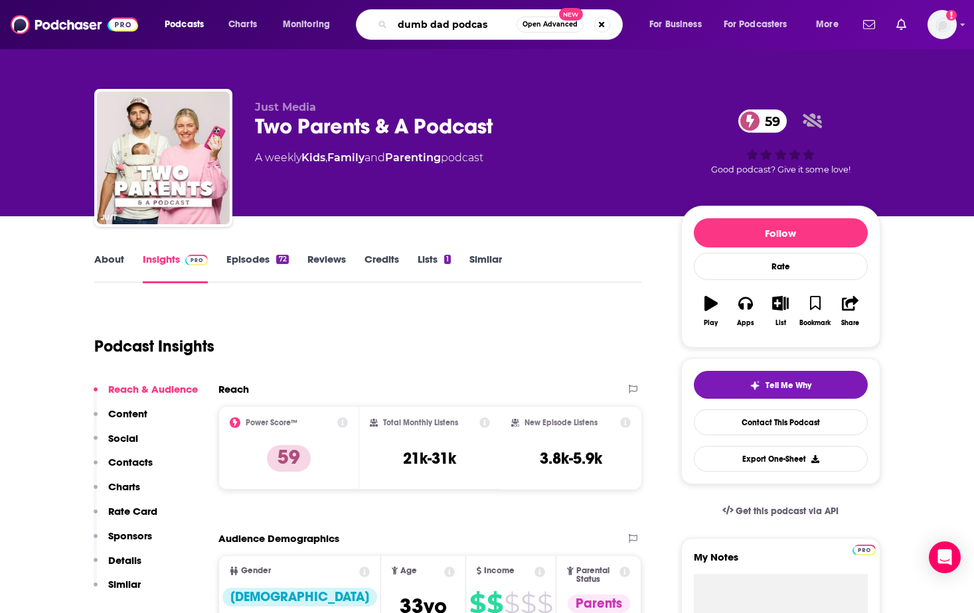
type input "dumb dad podcast"
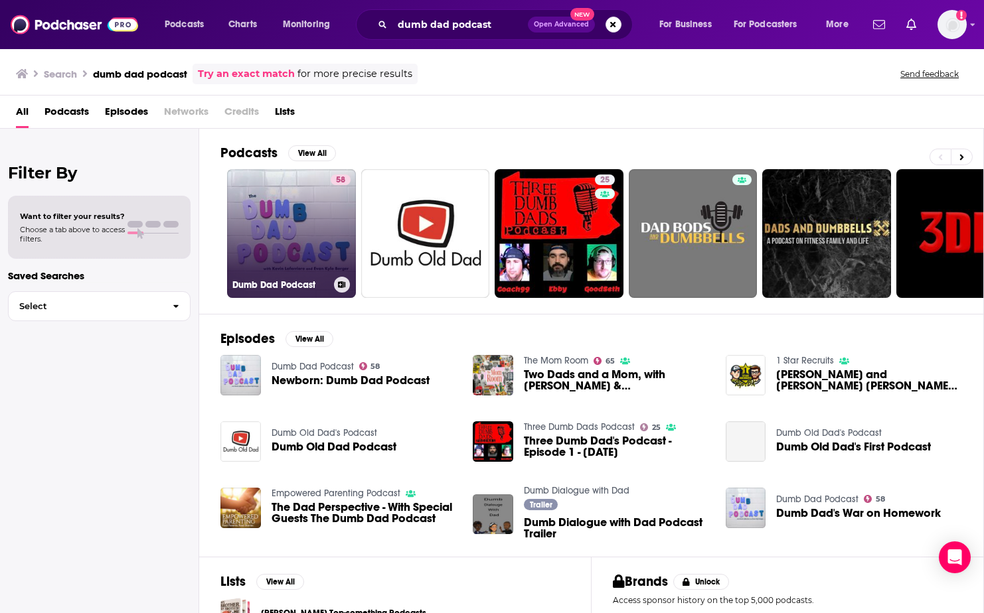
click at [299, 223] on link "58 Dumb Dad Podcast" at bounding box center [291, 233] width 129 height 129
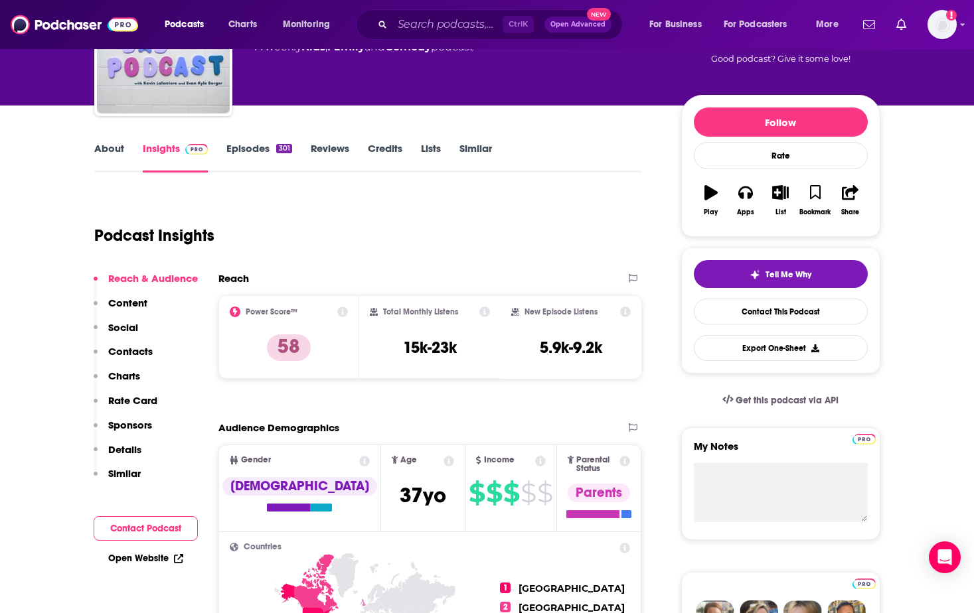
scroll to position [193, 0]
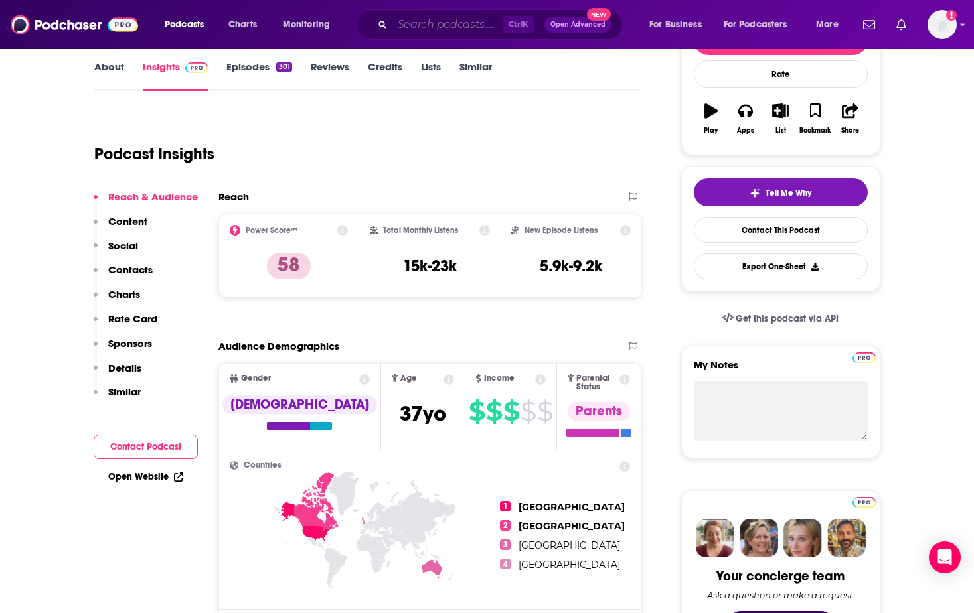
click at [471, 29] on input "Search podcasts, credits, & more..." at bounding box center [447, 24] width 110 height 21
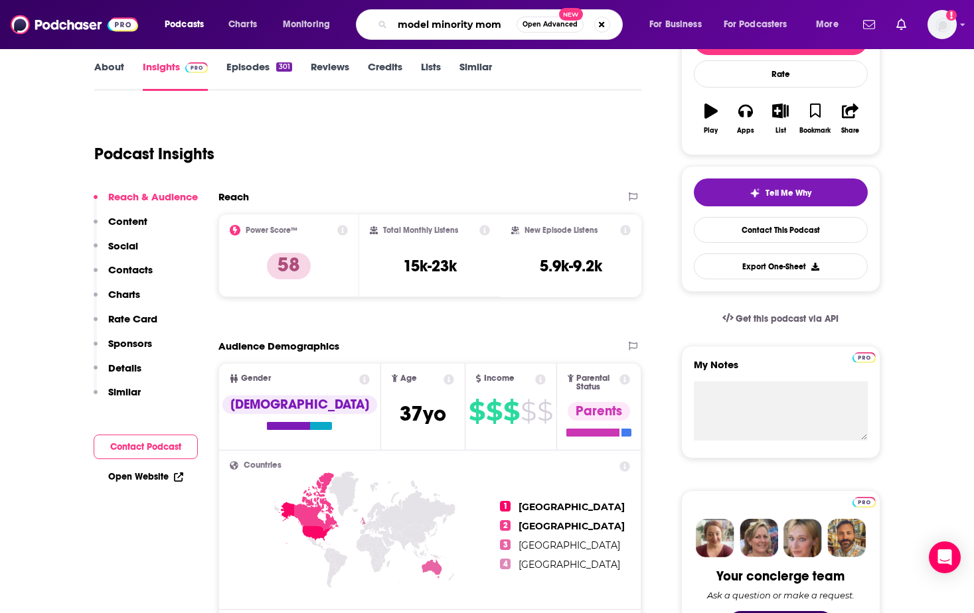
type input "model minority moms"
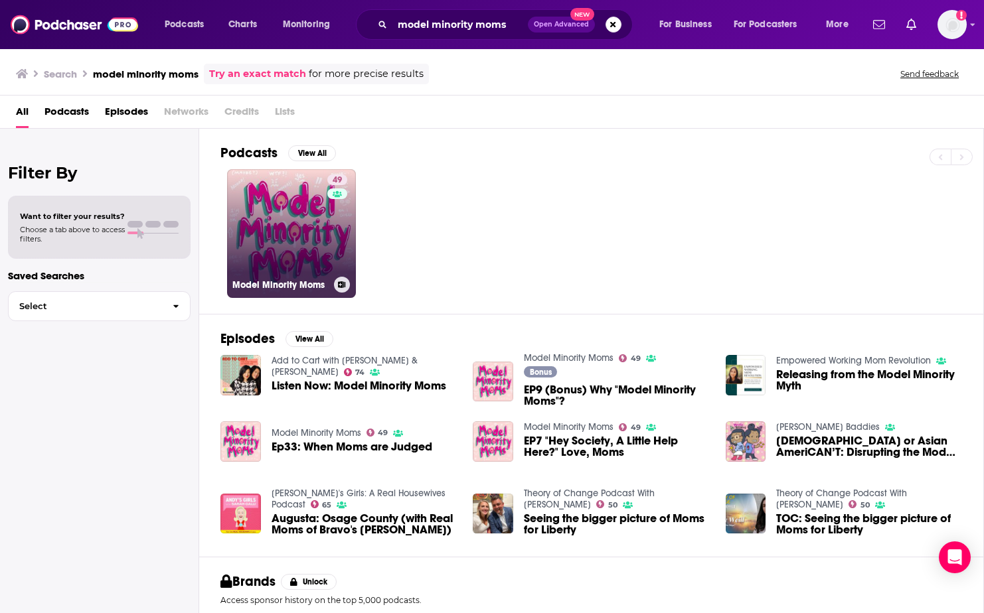
click at [347, 257] on div "49" at bounding box center [338, 226] width 23 height 102
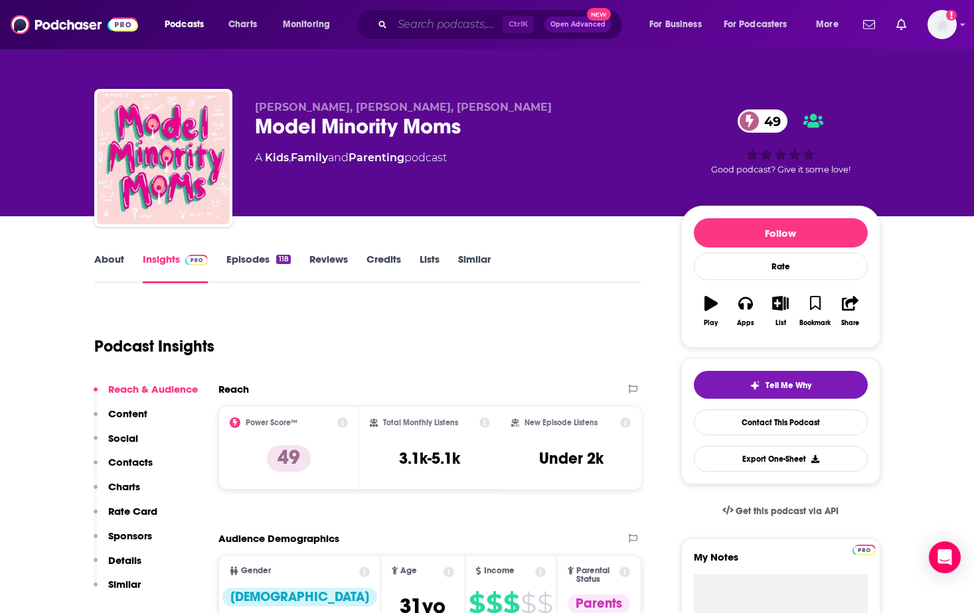
click at [483, 21] on input "Search podcasts, credits, & more..." at bounding box center [447, 24] width 110 height 21
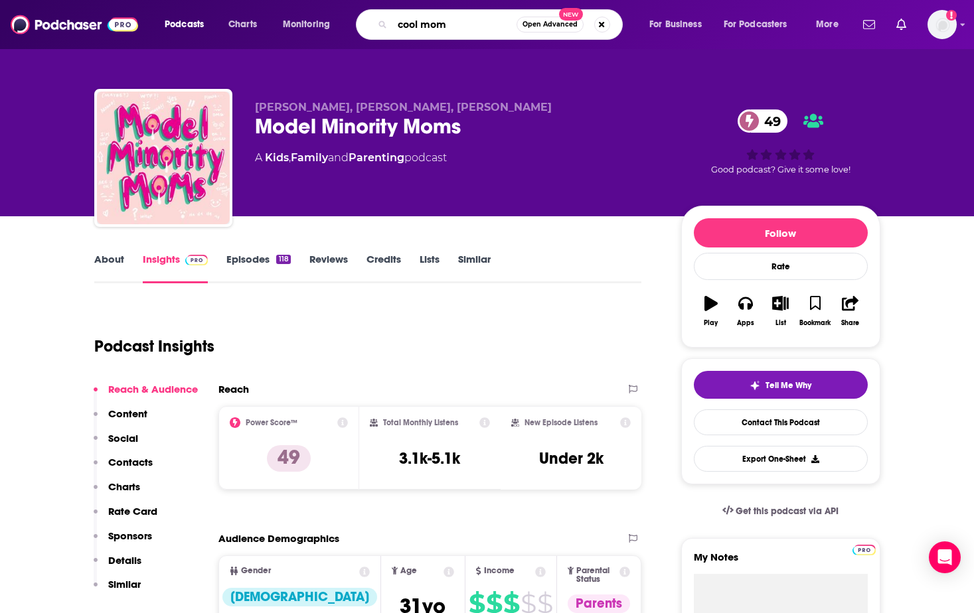
type input "cool moms"
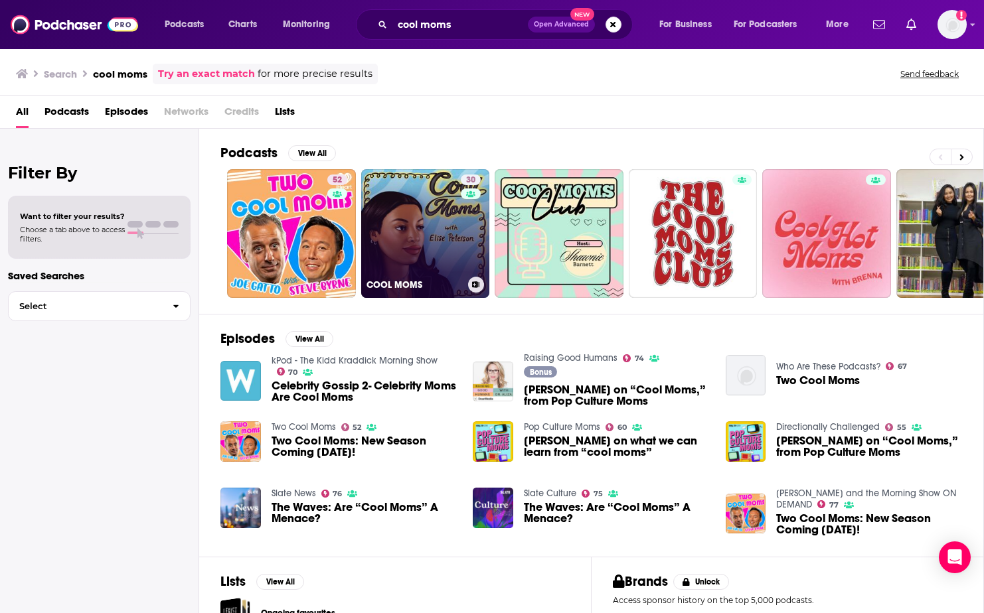
click at [413, 223] on link "30 COOL MOMS" at bounding box center [425, 233] width 129 height 129
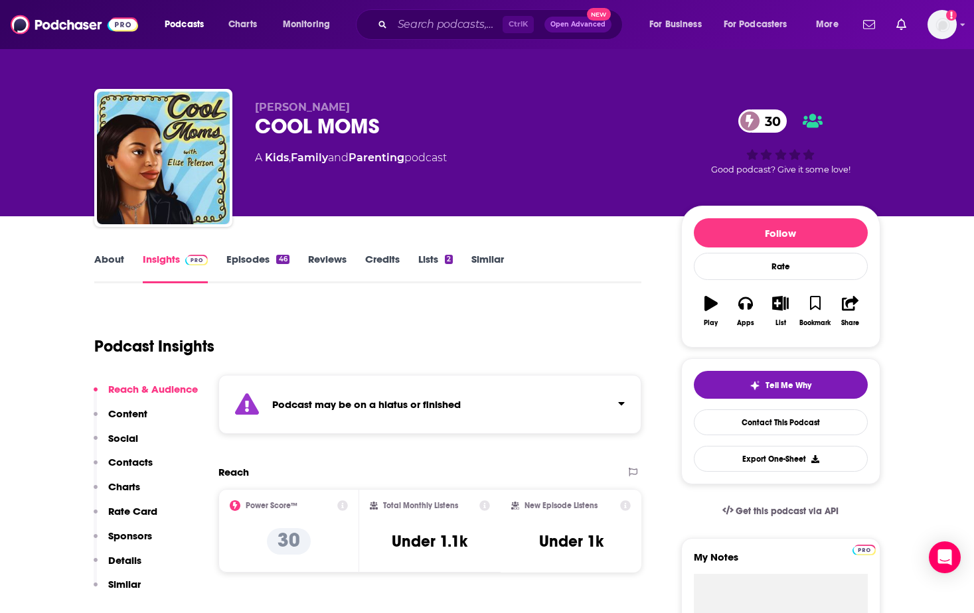
click at [405, 4] on div "Podcasts Charts Monitoring Ctrl K Open Advanced New For Business For Podcasters…" at bounding box center [487, 24] width 974 height 49
click at [406, 12] on div "Ctrl K Open Advanced New" at bounding box center [489, 24] width 267 height 31
click at [412, 15] on input "Search podcasts, credits, & more..." at bounding box center [447, 24] width 110 height 21
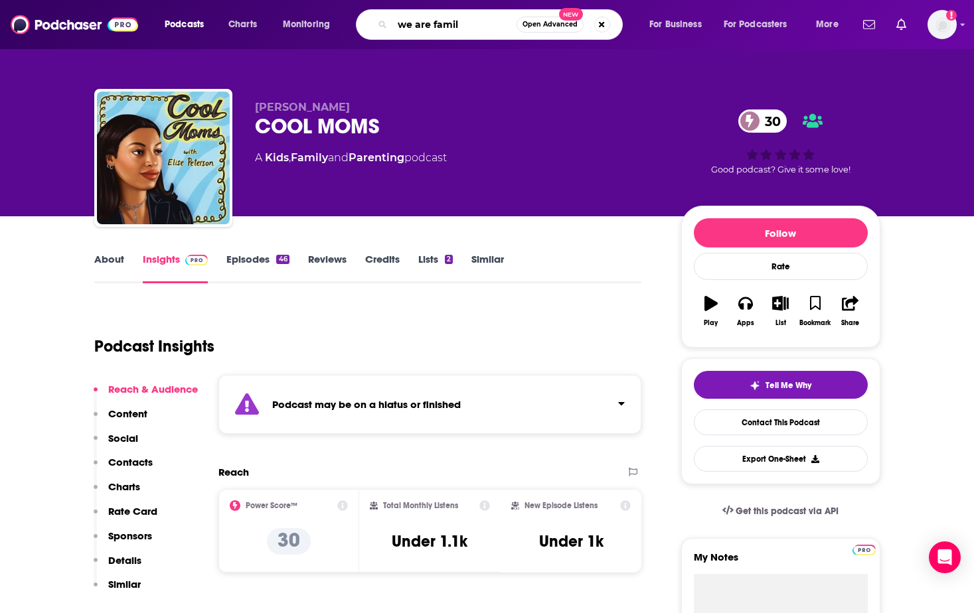
type input "we are family"
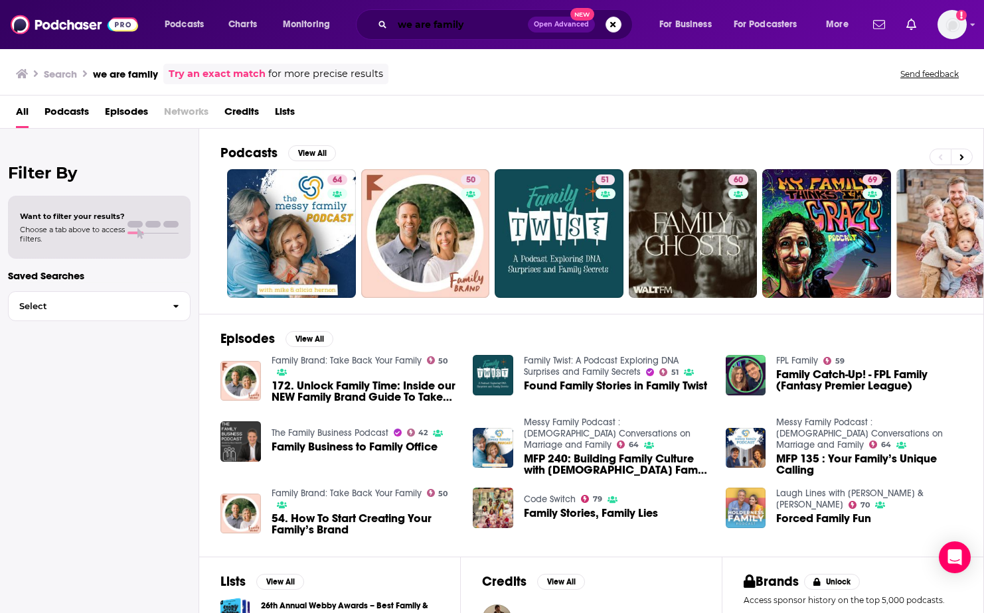
click at [492, 29] on input "we are family" at bounding box center [459, 24] width 135 height 21
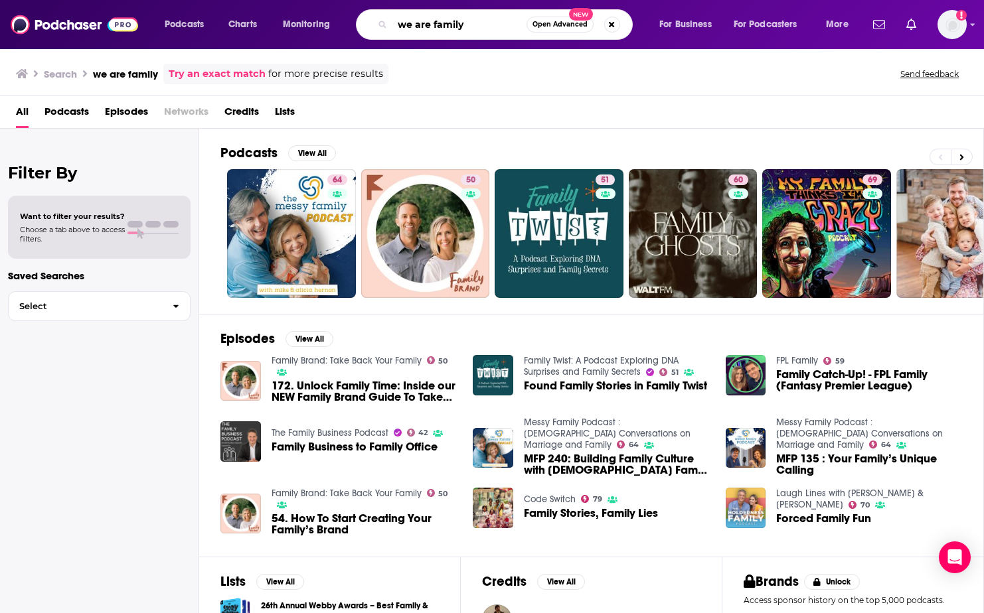
click at [492, 29] on input "we are family" at bounding box center [459, 24] width 134 height 21
type input "1000 hours outside"
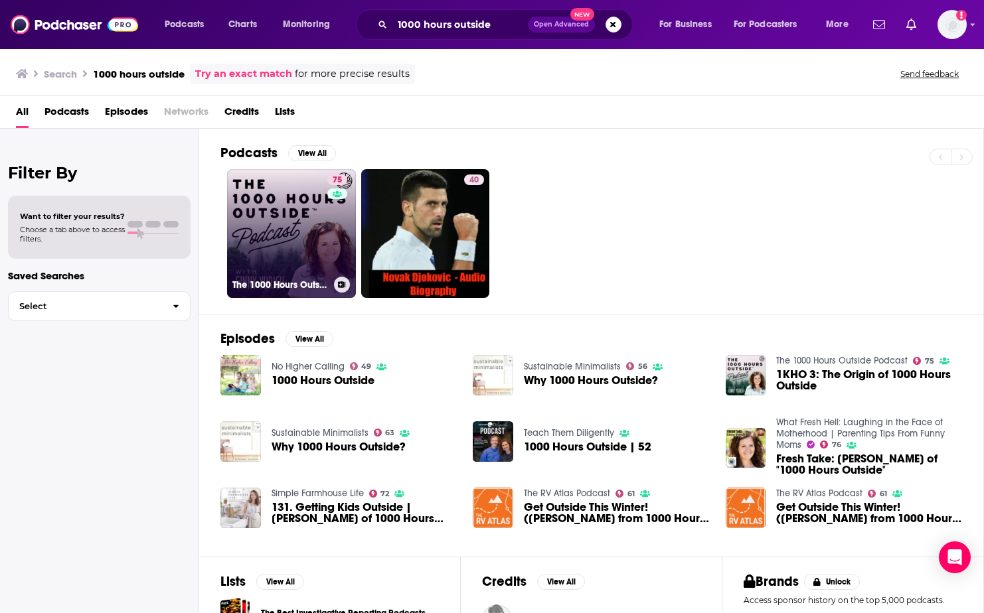
click at [285, 248] on link "75 The 1000 Hours Outside Podcast" at bounding box center [291, 233] width 129 height 129
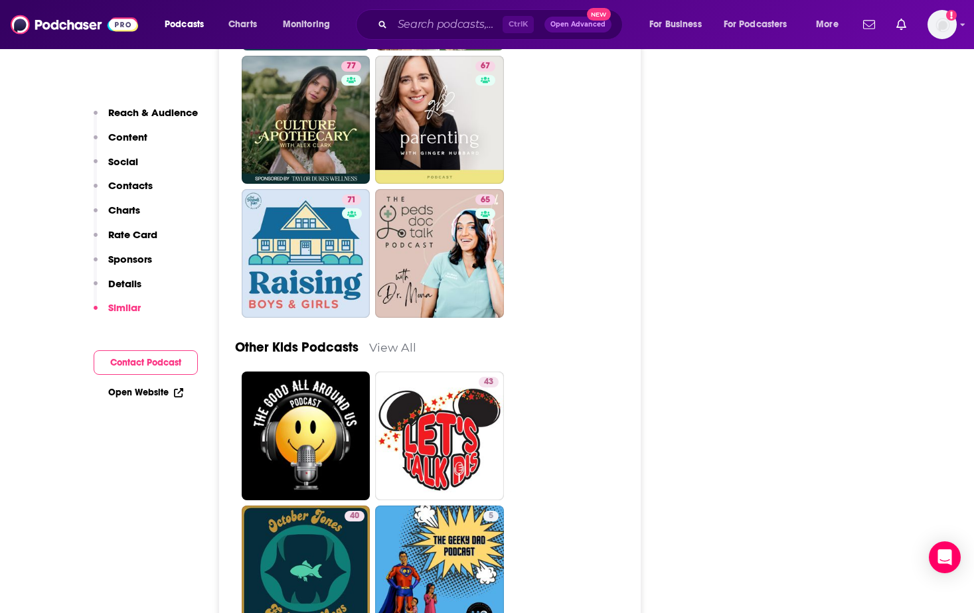
scroll to position [4690, 0]
click at [478, 24] on input "Search podcasts, credits, & more..." at bounding box center [447, 24] width 110 height 21
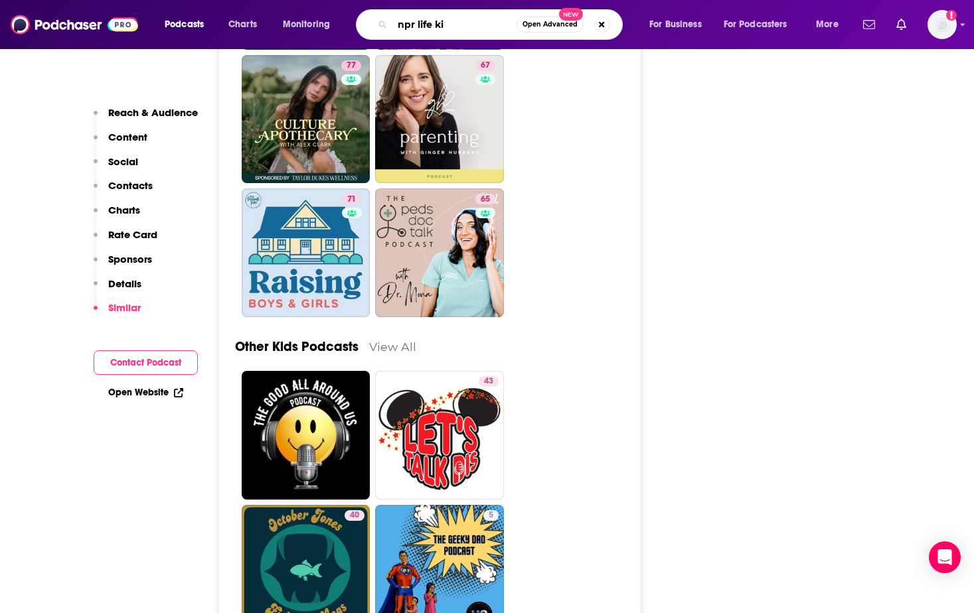
type input "npr life kit"
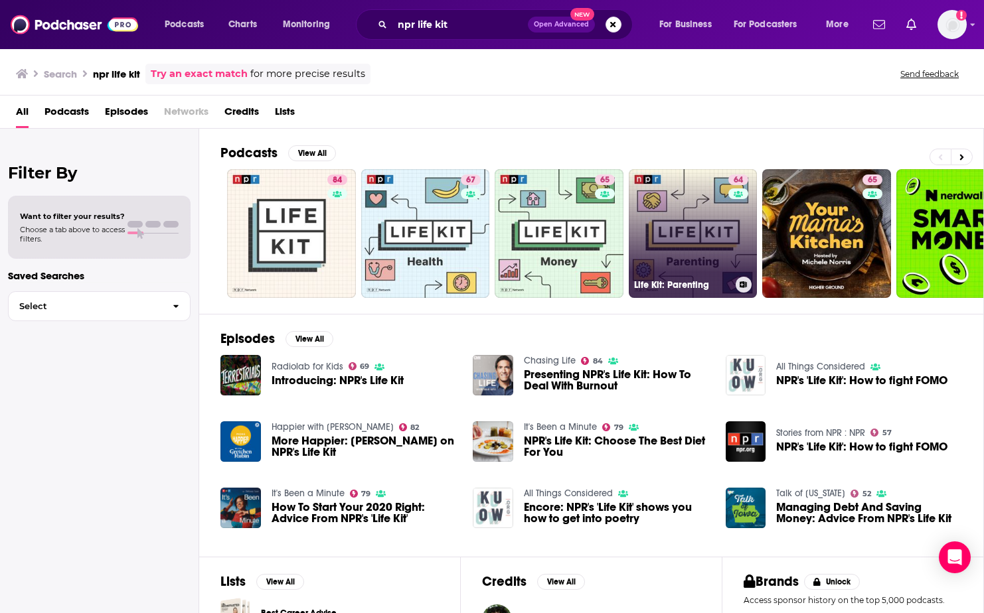
click at [706, 211] on link "64 Life Kit: Parenting" at bounding box center [693, 233] width 129 height 129
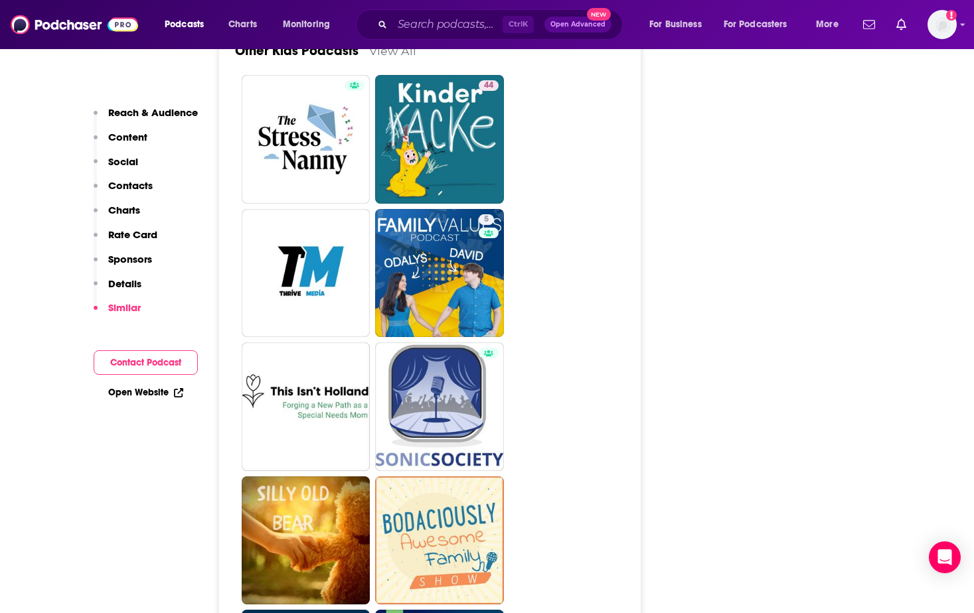
scroll to position [4991, 0]
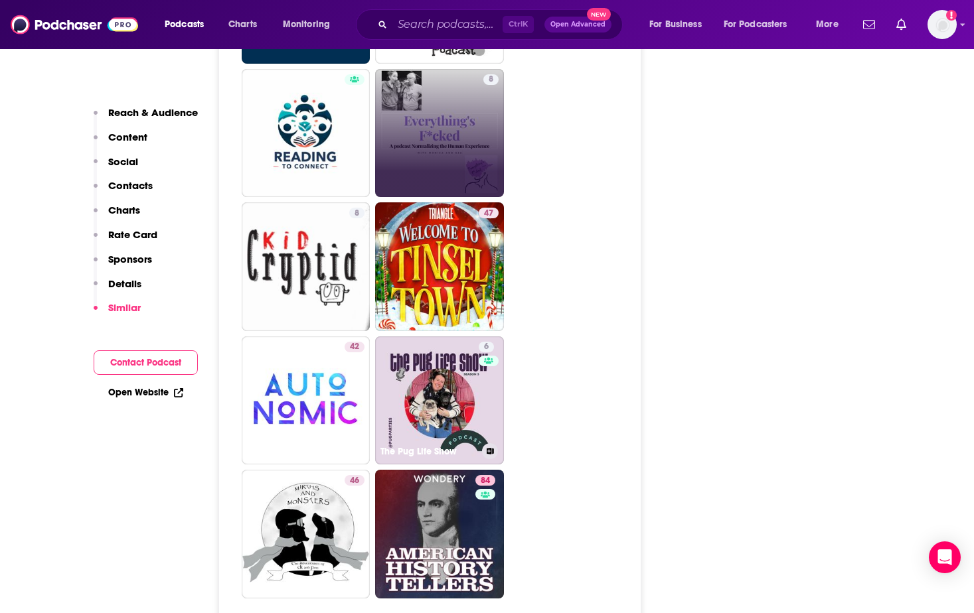
scroll to position [5763, 0]
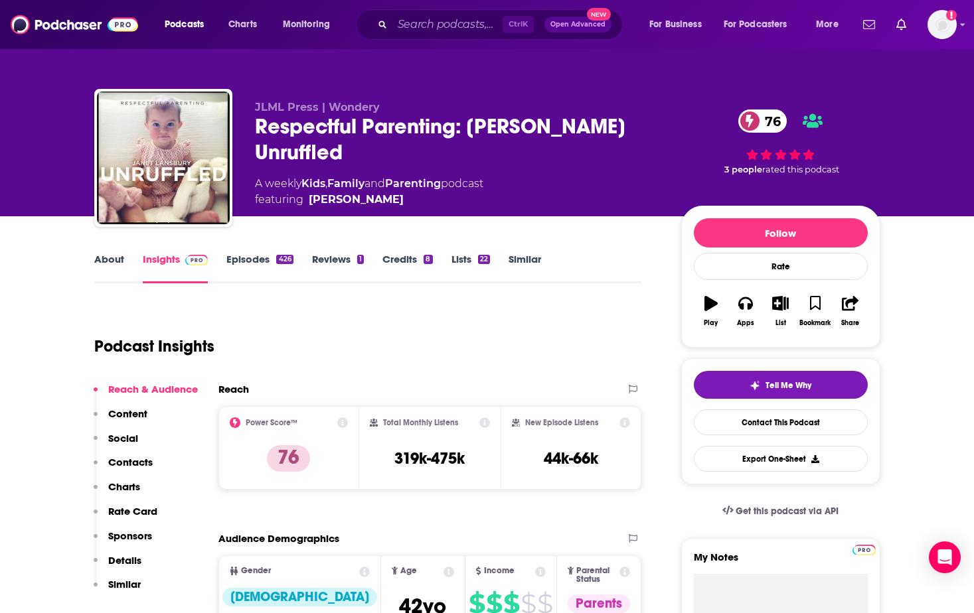
scroll to position [2, 0]
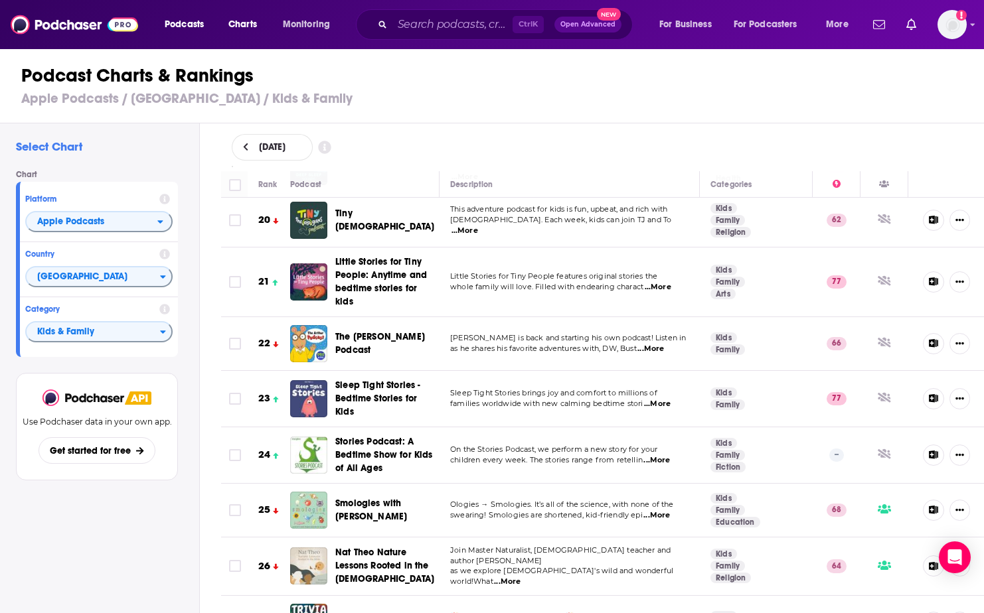
scroll to position [1174, 0]
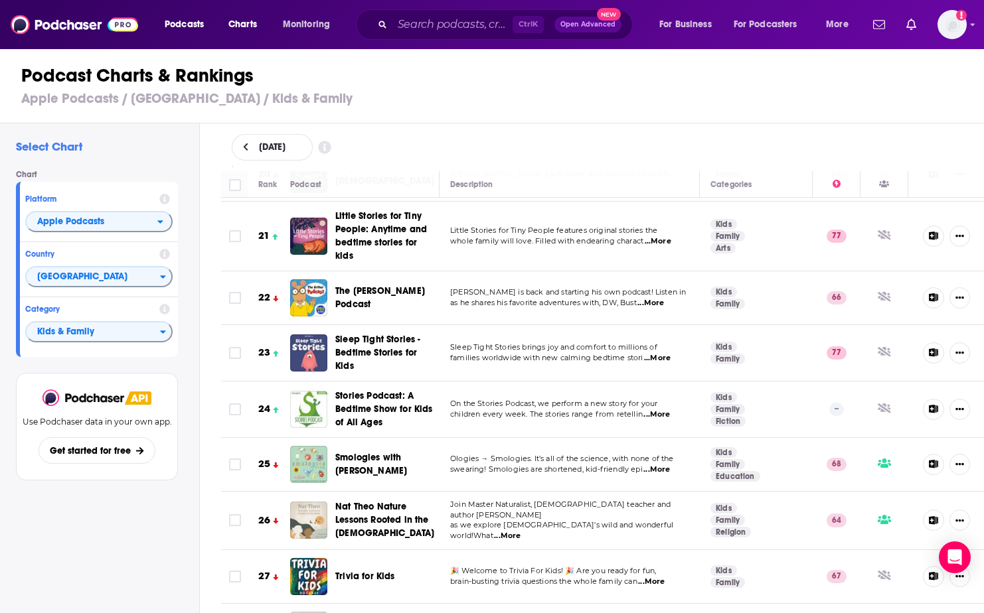
drag, startPoint x: 374, startPoint y: 439, endPoint x: 354, endPoint y: 449, distance: 22.0
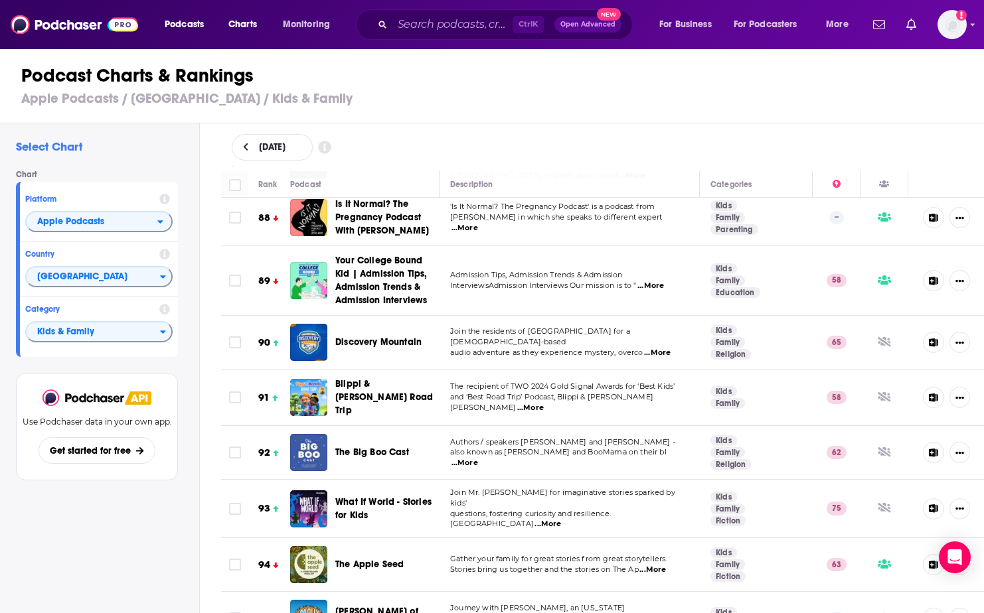
scroll to position [5117, 0]
click at [165, 336] on icon "Categories" at bounding box center [163, 331] width 6 height 9
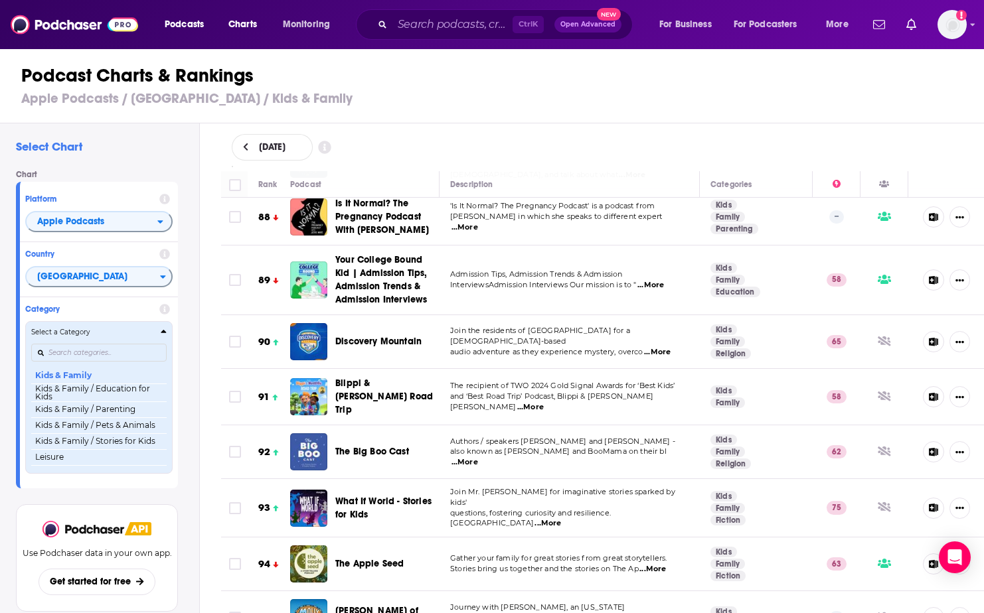
scroll to position [600, 0]
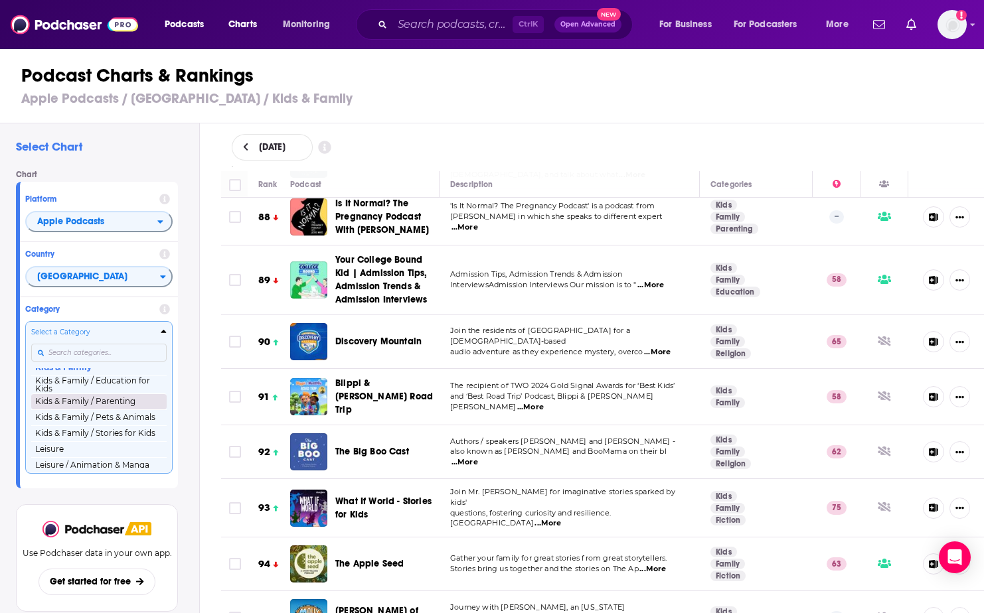
click at [113, 406] on button "Kids & Family / Parenting" at bounding box center [98, 402] width 135 height 16
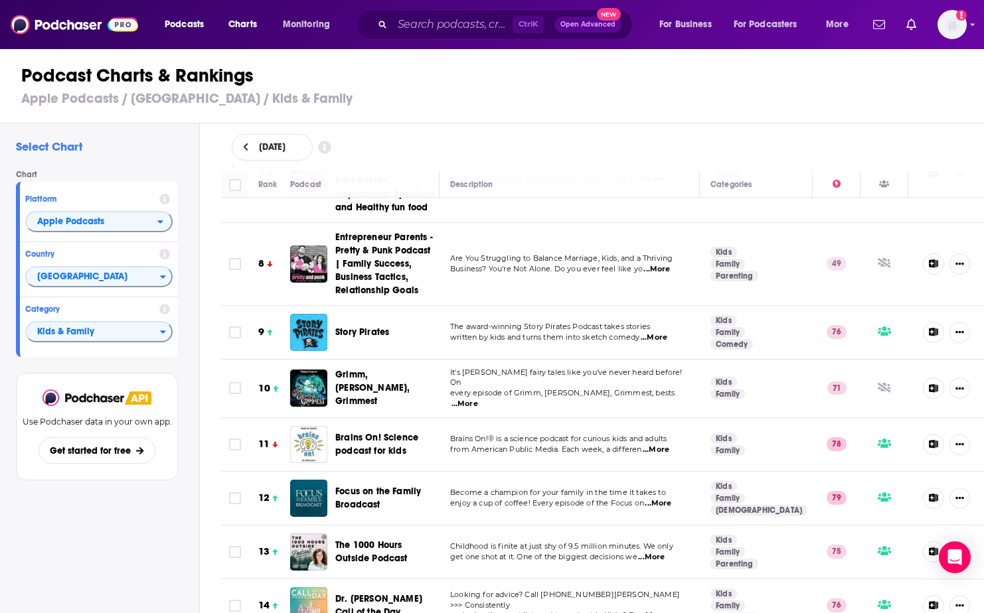
scroll to position [402, 0]
click at [167, 329] on div "Categories" at bounding box center [165, 331] width 11 height 9
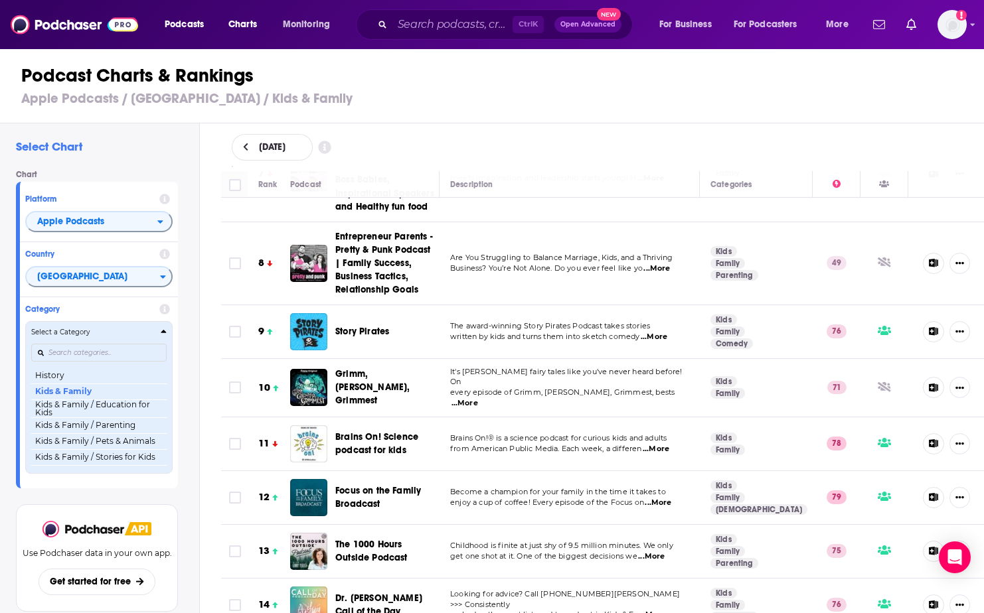
scroll to position [587, 0]
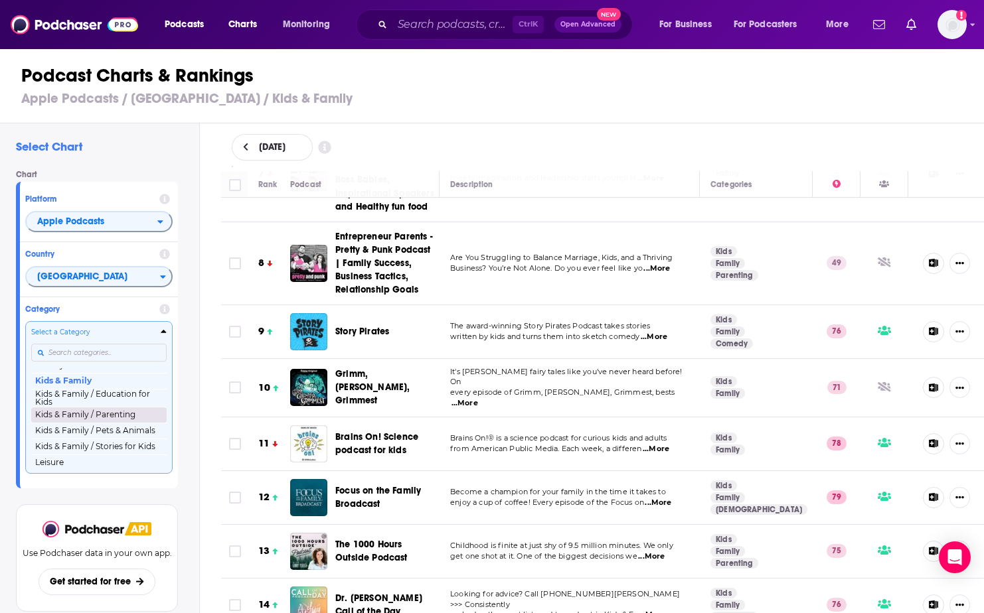
click at [118, 420] on button "Kids & Family / Parenting" at bounding box center [98, 415] width 135 height 16
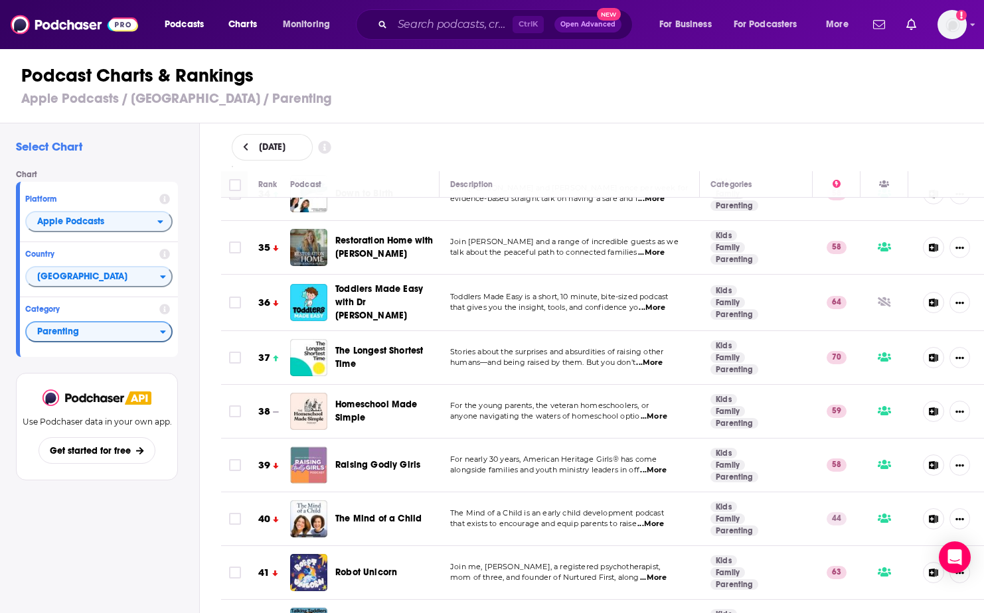
scroll to position [2234, 0]
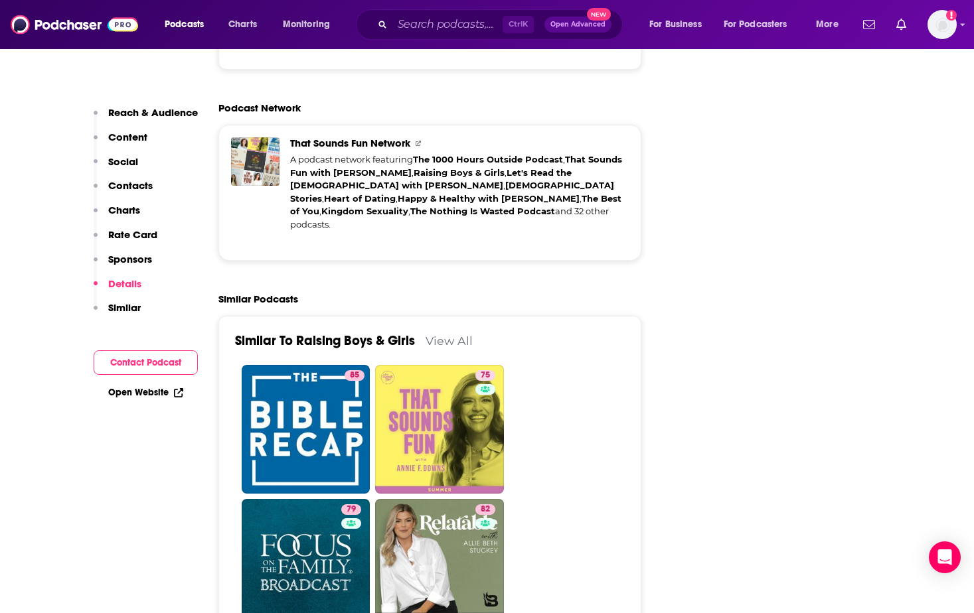
scroll to position [2895, 0]
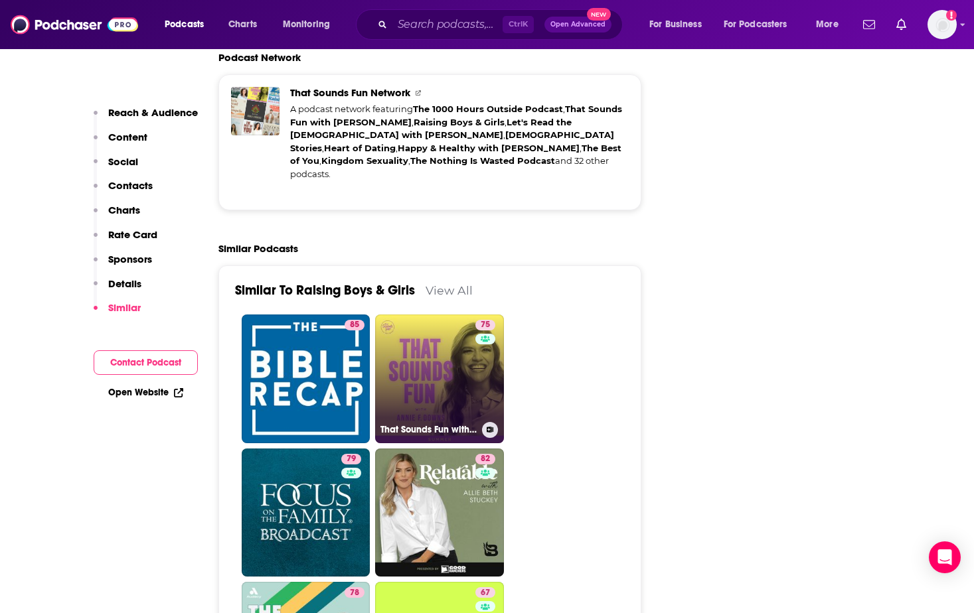
click at [495, 320] on div "75" at bounding box center [486, 371] width 23 height 102
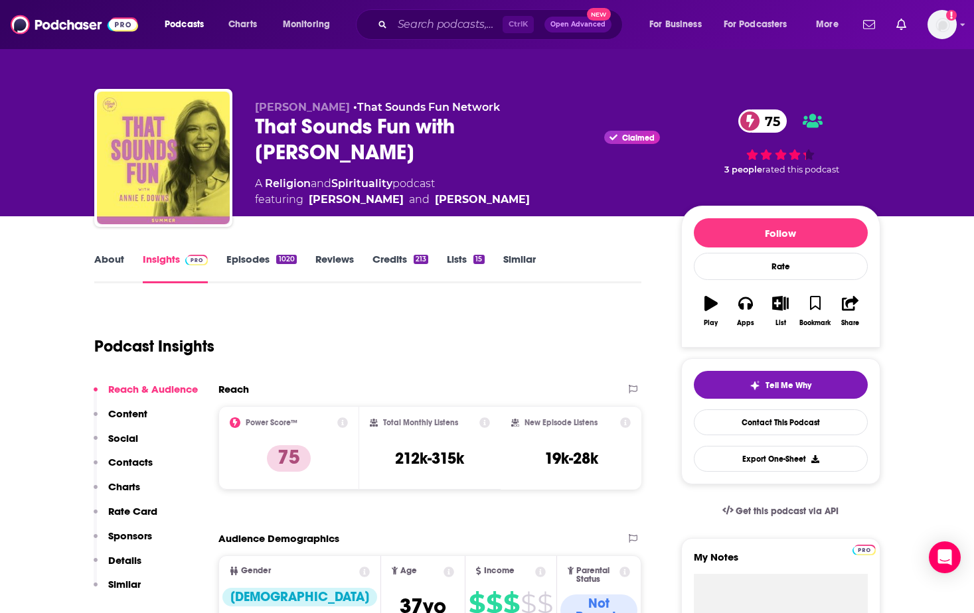
scroll to position [252, 0]
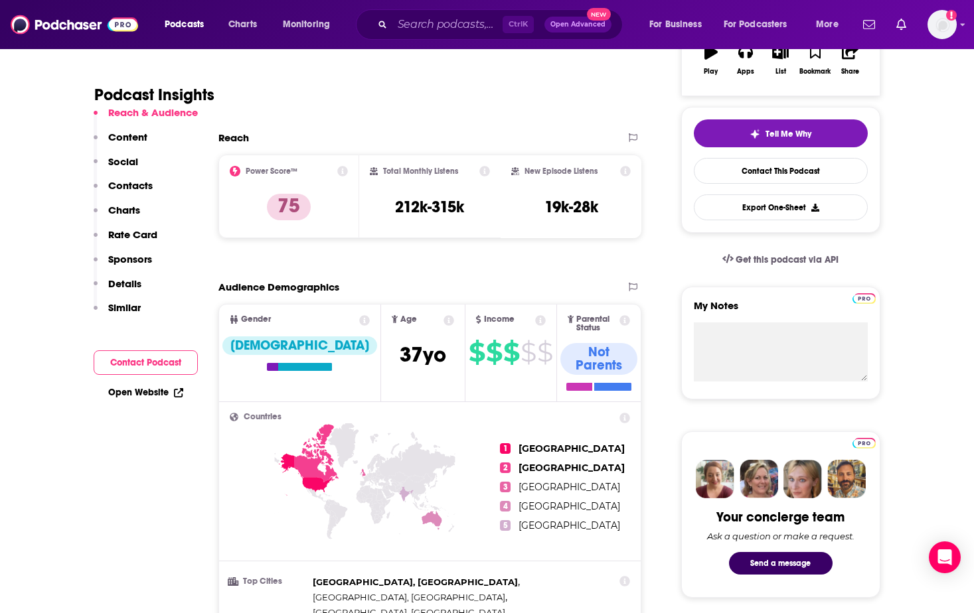
click at [141, 396] on link "Open Website" at bounding box center [145, 392] width 75 height 11
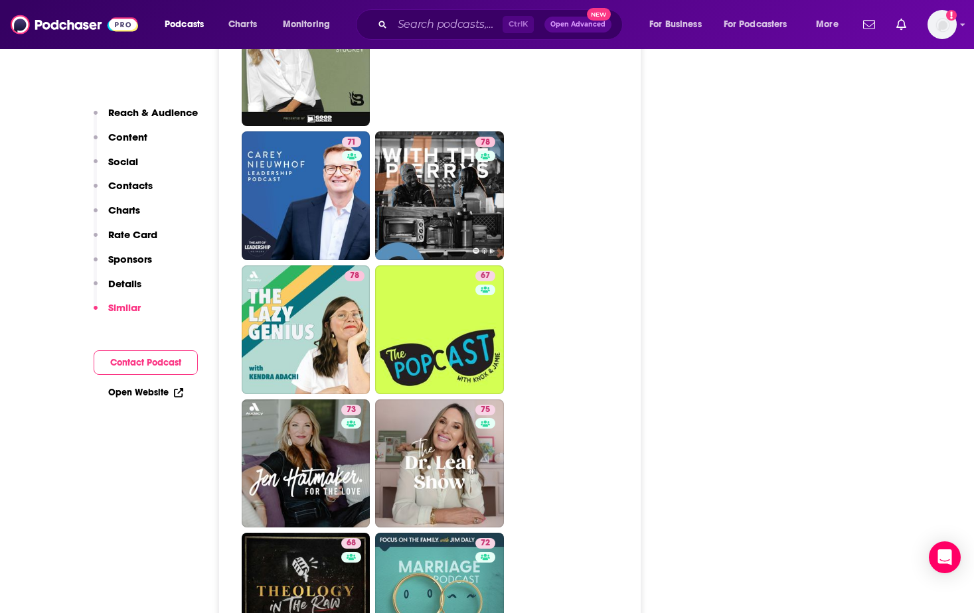
scroll to position [3614, 0]
drag, startPoint x: 441, startPoint y: 217, endPoint x: 458, endPoint y: 216, distance: 17.3
click at [458, 265] on link "67 The Popcast With Knox and Jamie" at bounding box center [439, 329] width 129 height 129
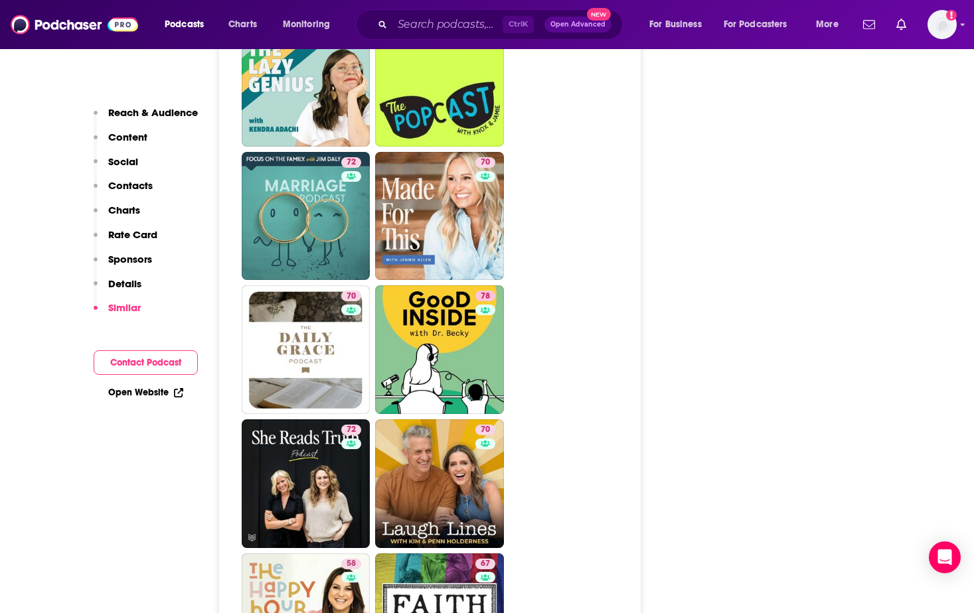
scroll to position [3458, 0]
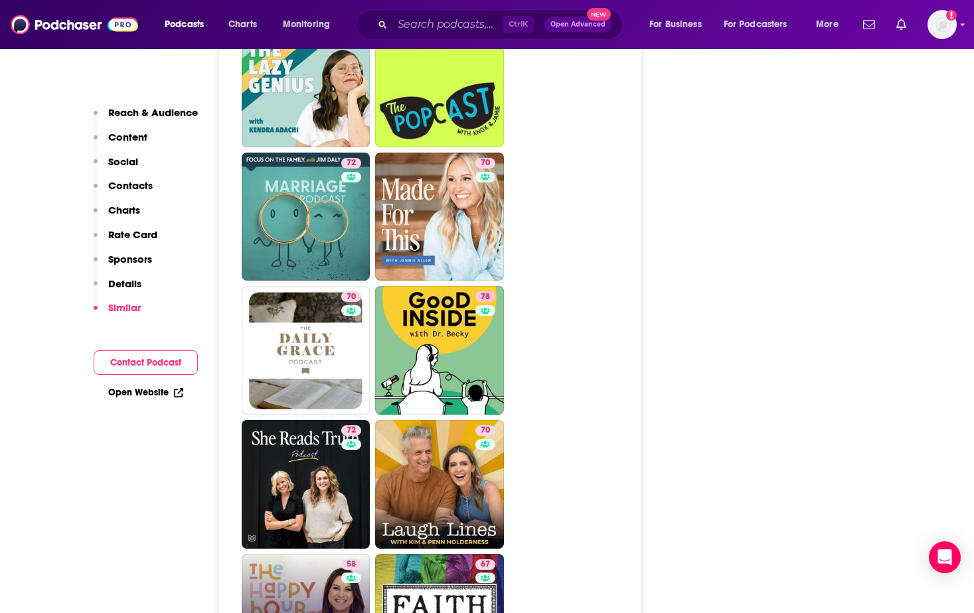
click at [305, 554] on link "58 The Happy Hour with Jamie Ivey" at bounding box center [306, 618] width 129 height 129
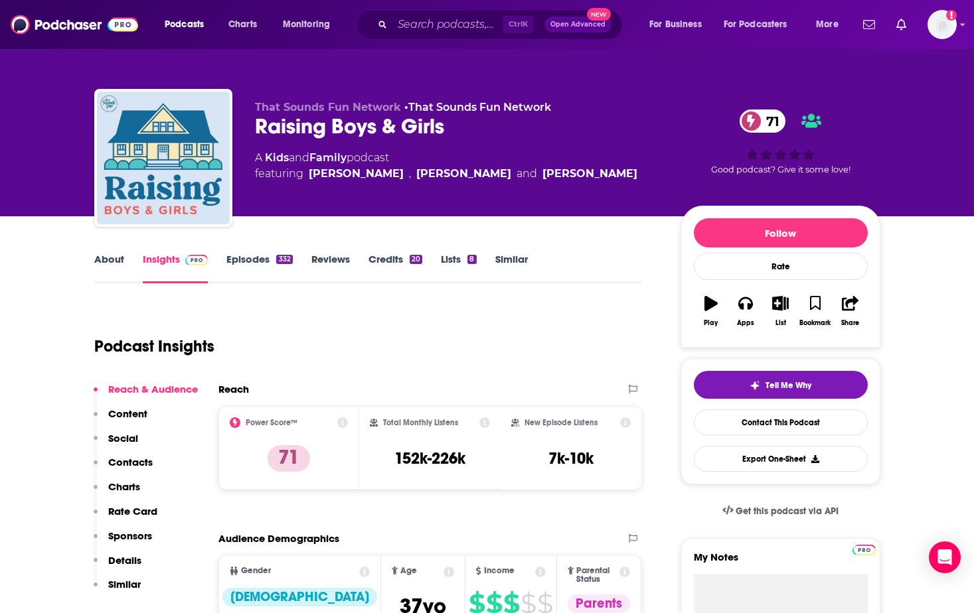
type input "https://www.podchaser.com/podcasts/raising-boys-girls-650058"
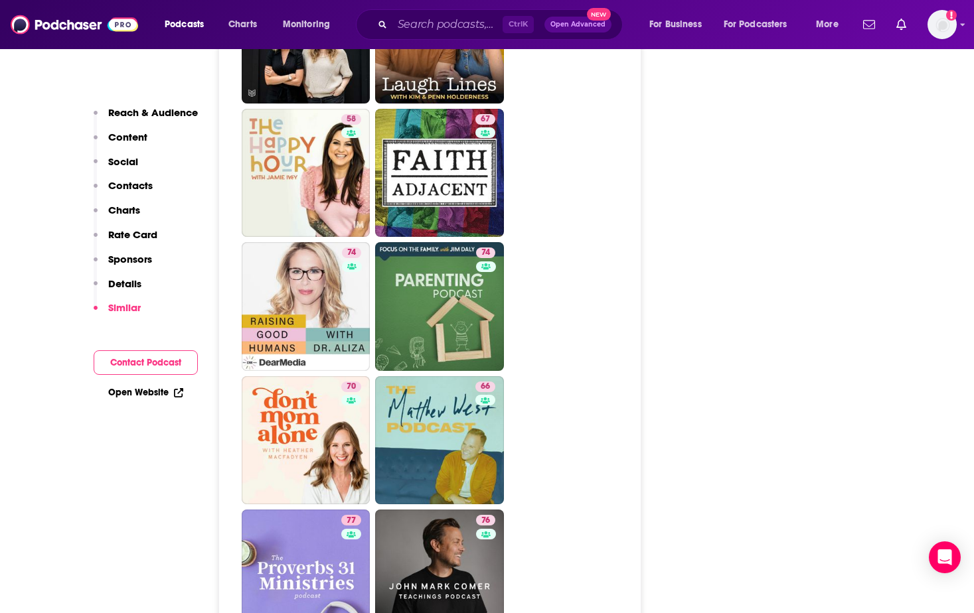
scroll to position [3907, 0]
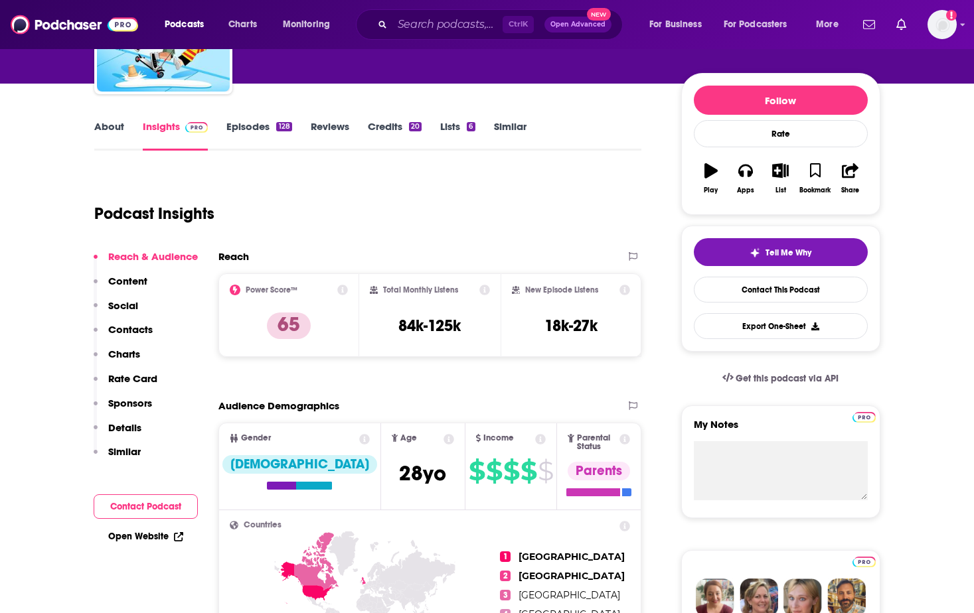
scroll to position [384, 0]
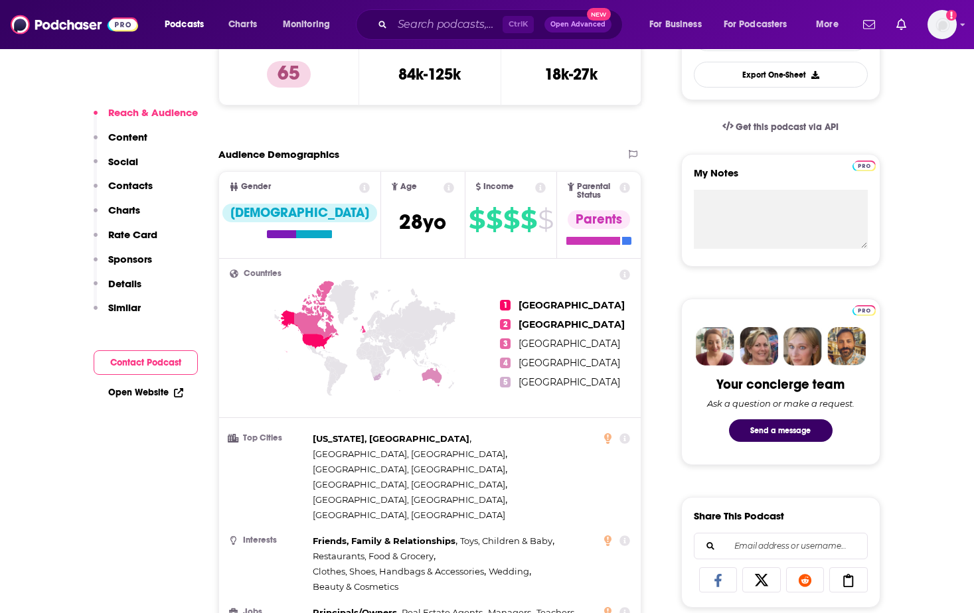
click at [143, 391] on link "Open Website" at bounding box center [145, 392] width 75 height 11
